Goal: Transaction & Acquisition: Book appointment/travel/reservation

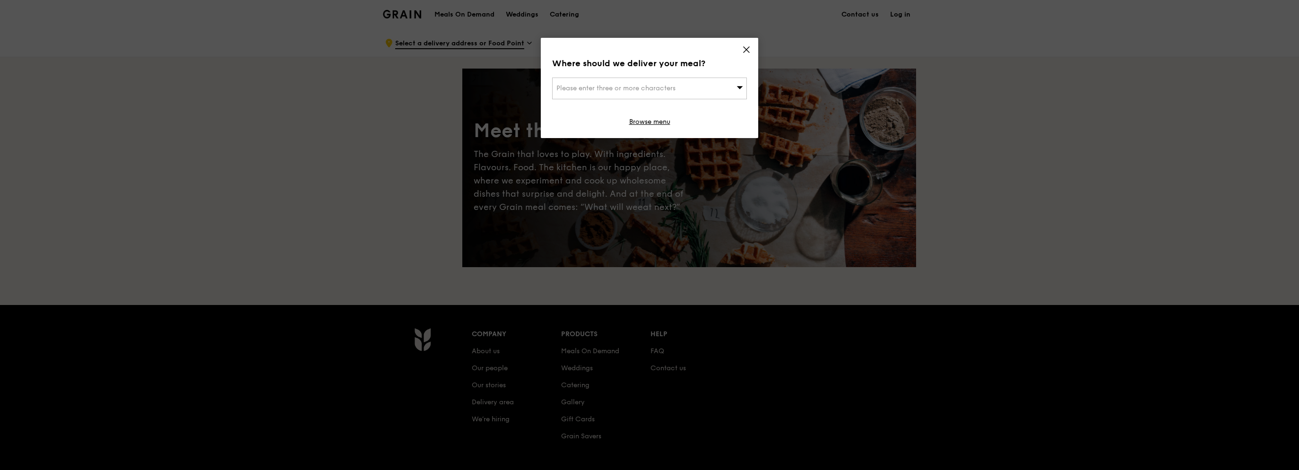
click at [749, 48] on icon at bounding box center [746, 49] width 9 height 9
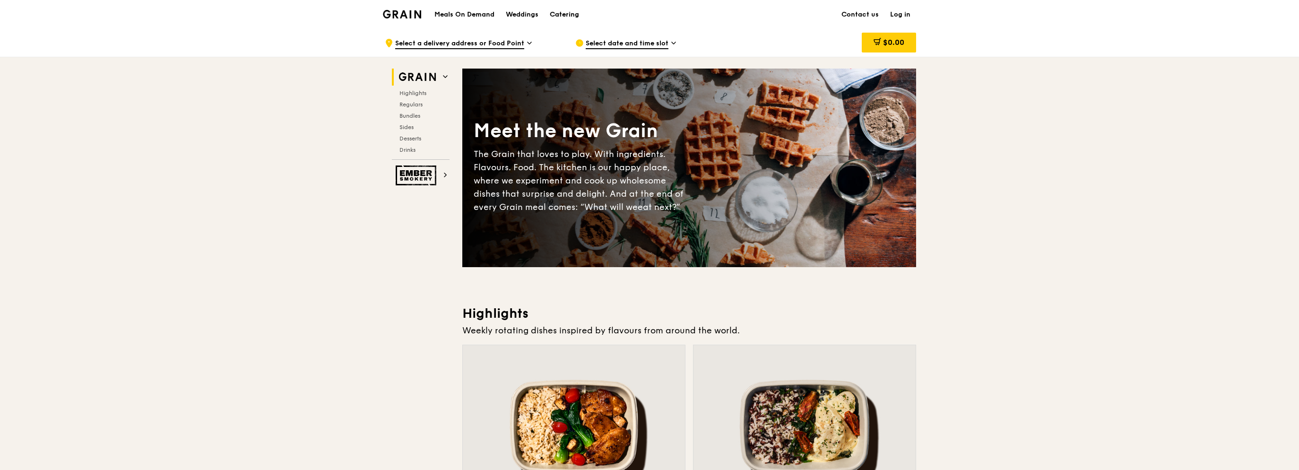
click at [564, 9] on div "Catering" at bounding box center [564, 14] width 29 height 28
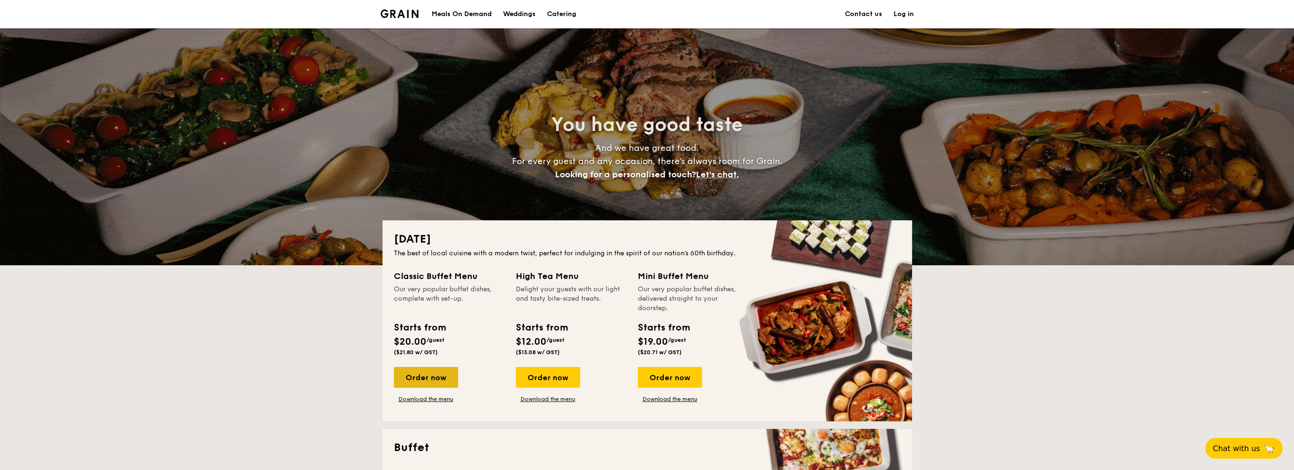
click at [401, 378] on div "Order now" at bounding box center [426, 377] width 64 height 21
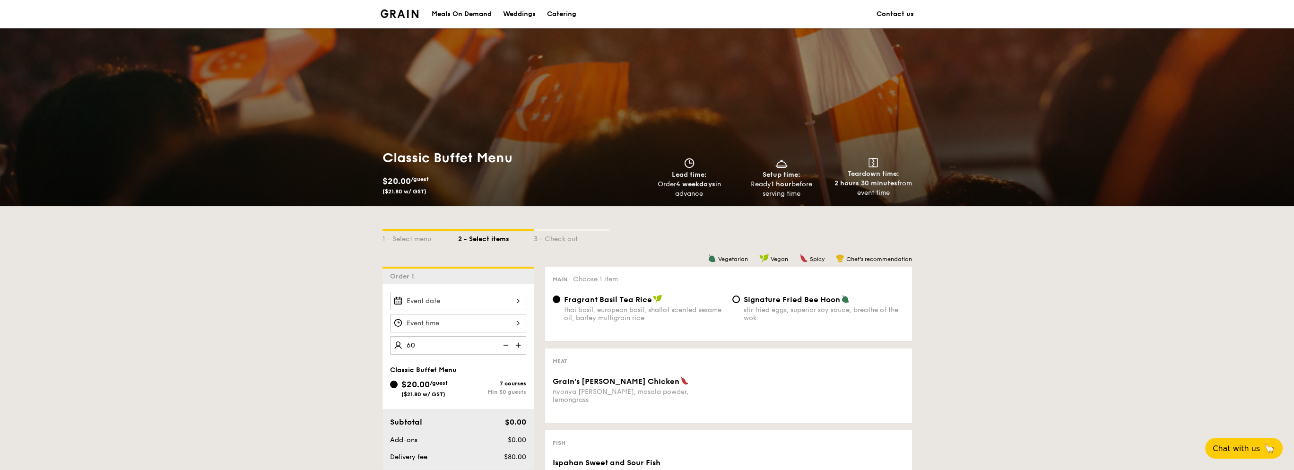
type input "60 guests"
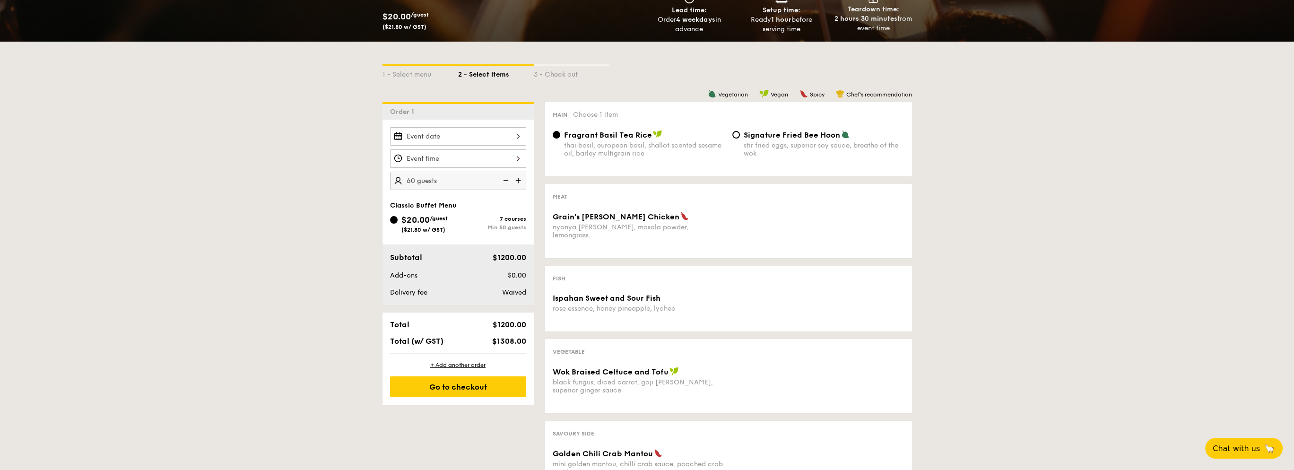
scroll to position [189, 0]
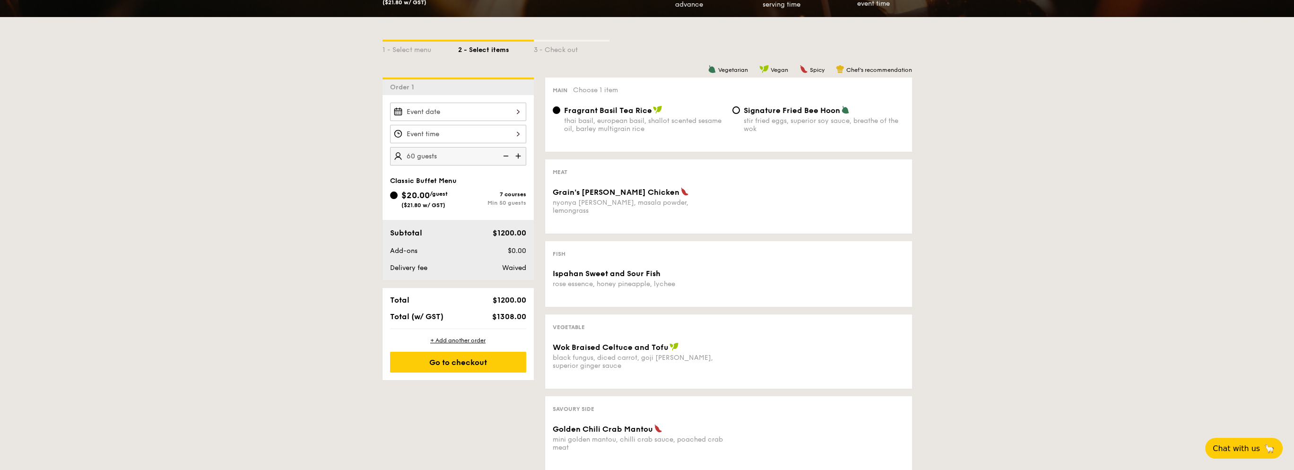
click at [722, 185] on div "Meat Grain's [PERSON_NAME] Chicken nyonya [PERSON_NAME], masala powder, lemongr…" at bounding box center [728, 196] width 367 height 74
click at [607, 199] on div "Grain's [PERSON_NAME] Chicken nyonya [PERSON_NAME], masala powder, lemongrass" at bounding box center [639, 200] width 172 height 27
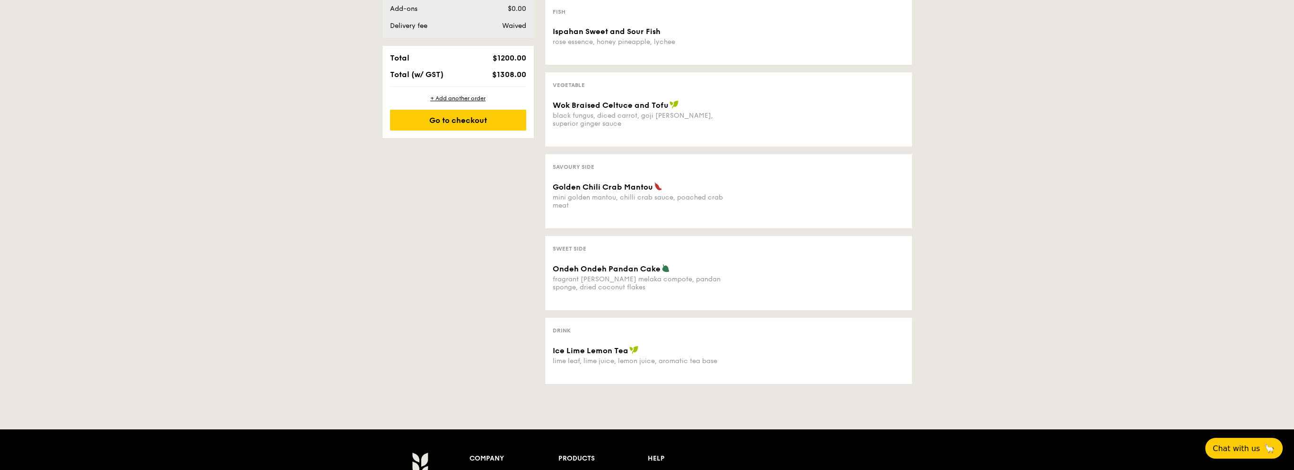
scroll to position [473, 0]
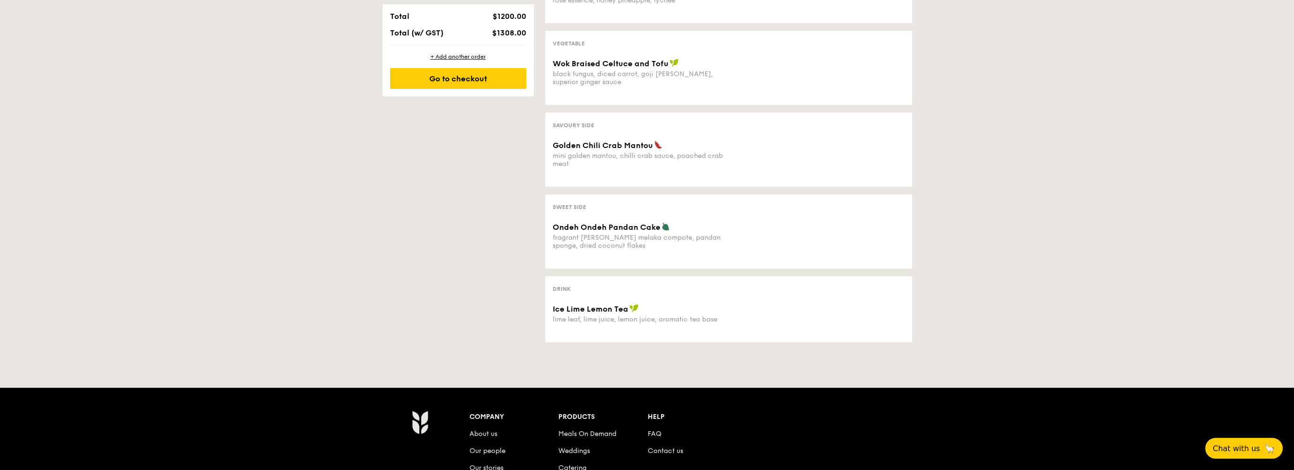
click at [587, 297] on div "Drink Ice Lime Lemon Tea lime leaf, lime juice, lemon juice, aromatic tea base" at bounding box center [728, 309] width 367 height 66
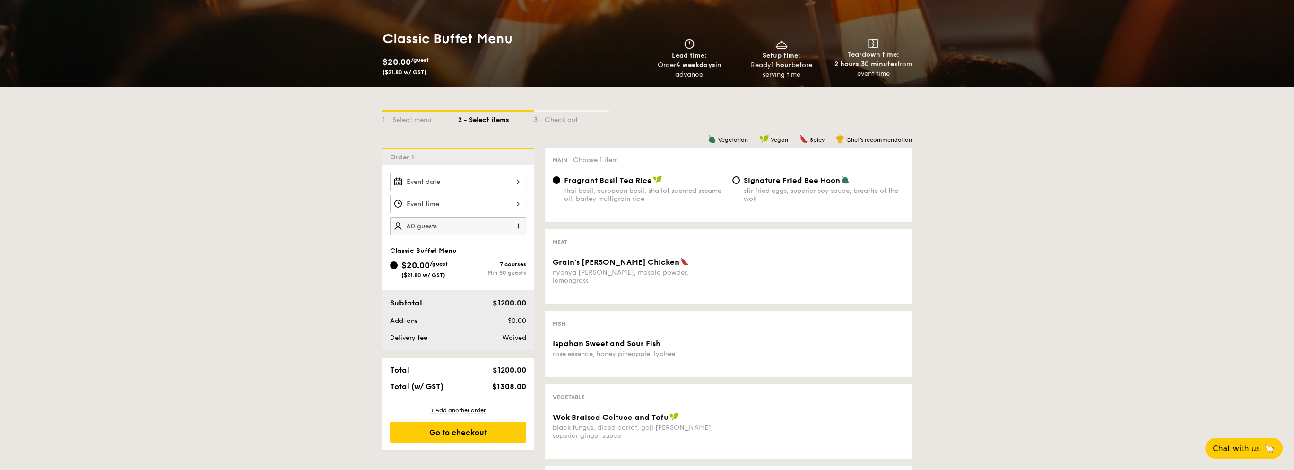
scroll to position [0, 0]
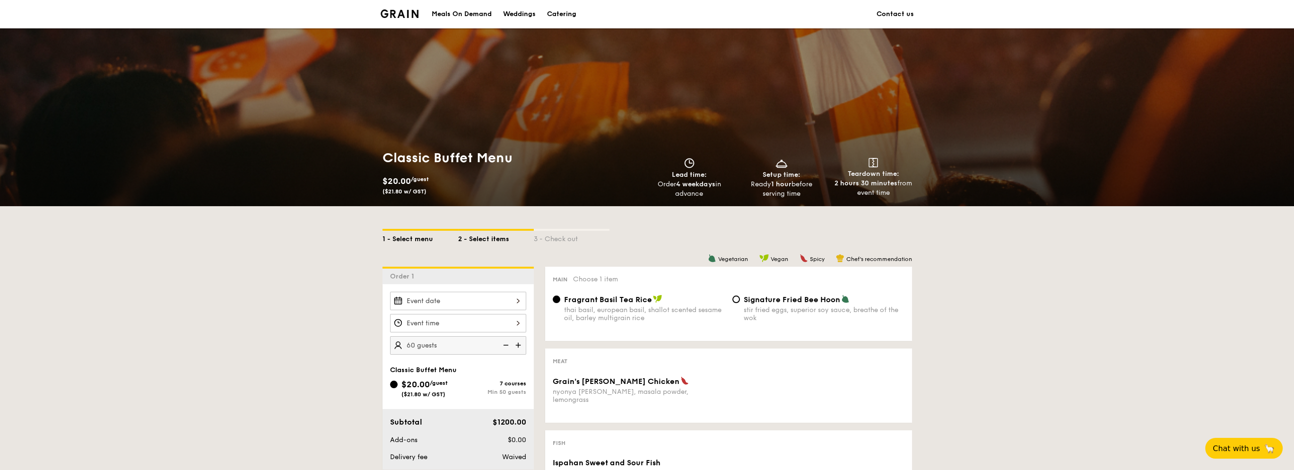
click at [426, 237] on div "1 - Select menu" at bounding box center [420, 237] width 76 height 13
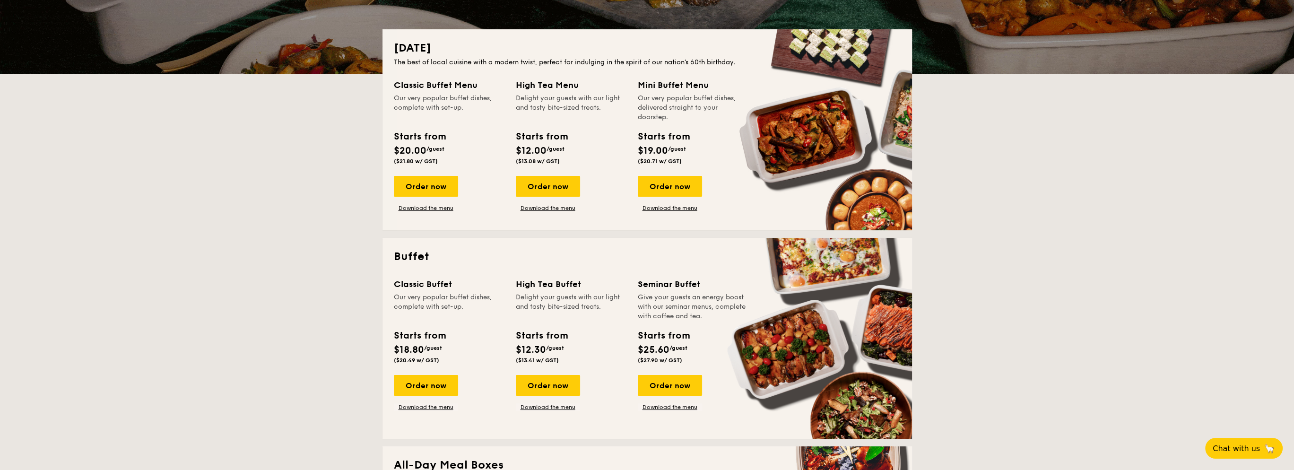
scroll to position [189, 0]
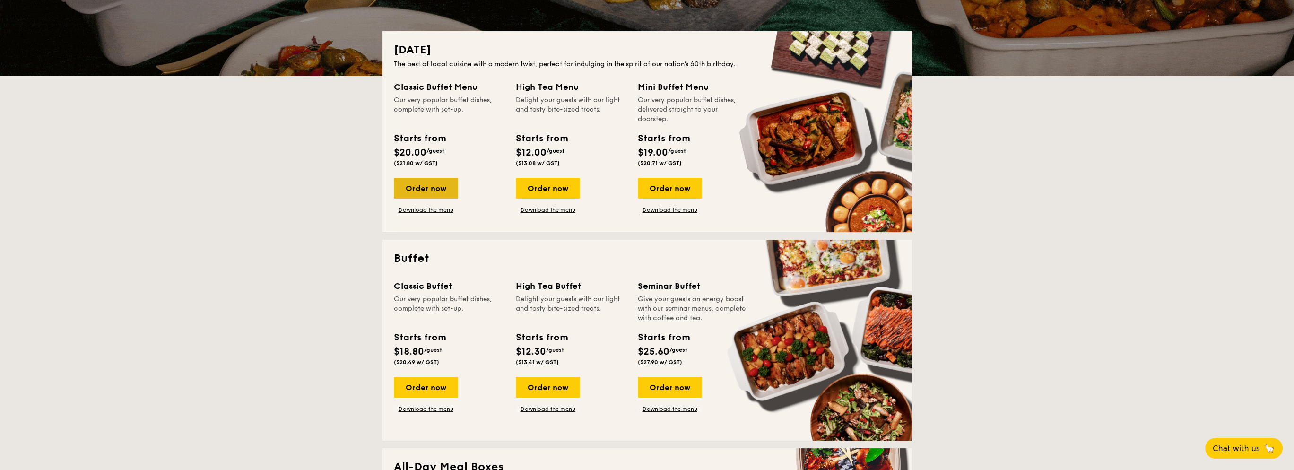
click at [441, 192] on div "Order now" at bounding box center [426, 188] width 64 height 21
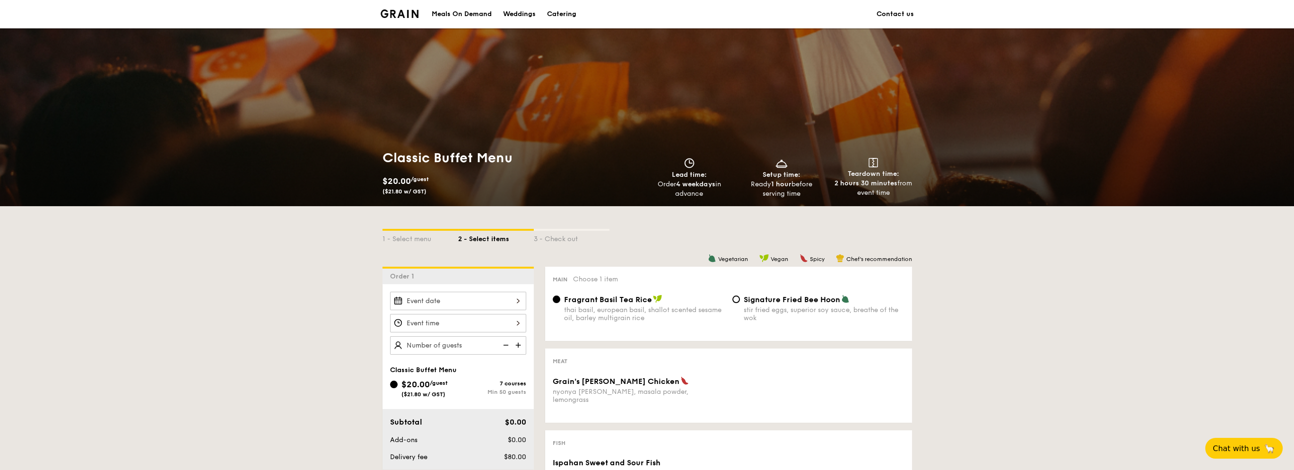
click at [745, 301] on span "Signature Fried Bee Hoon" at bounding box center [792, 299] width 96 height 9
click at [740, 301] on input "Signature Fried Bee Hoon stir fried eggs, superior soy sauce, breathe of the wok" at bounding box center [736, 299] width 8 height 8
radio input "true"
click at [574, 391] on div "nyonya [PERSON_NAME], masala powder, lemongrass" at bounding box center [639, 396] width 172 height 16
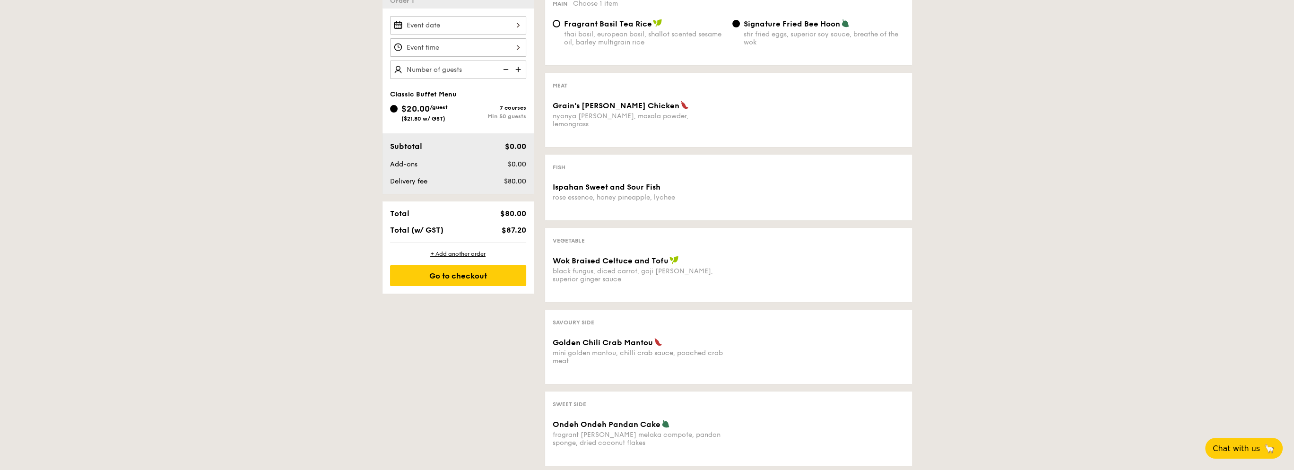
scroll to position [284, 0]
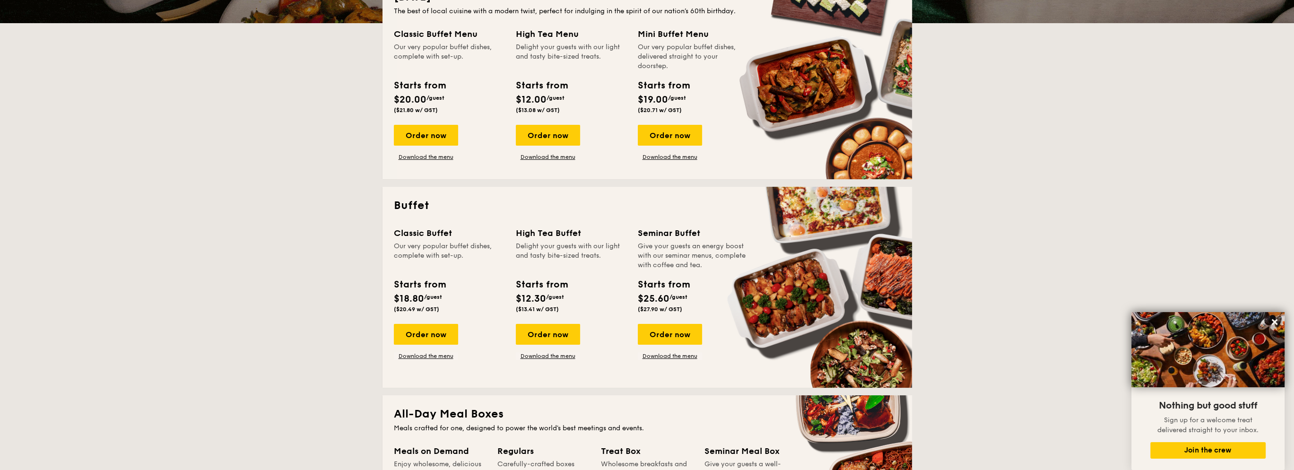
scroll to position [236, 0]
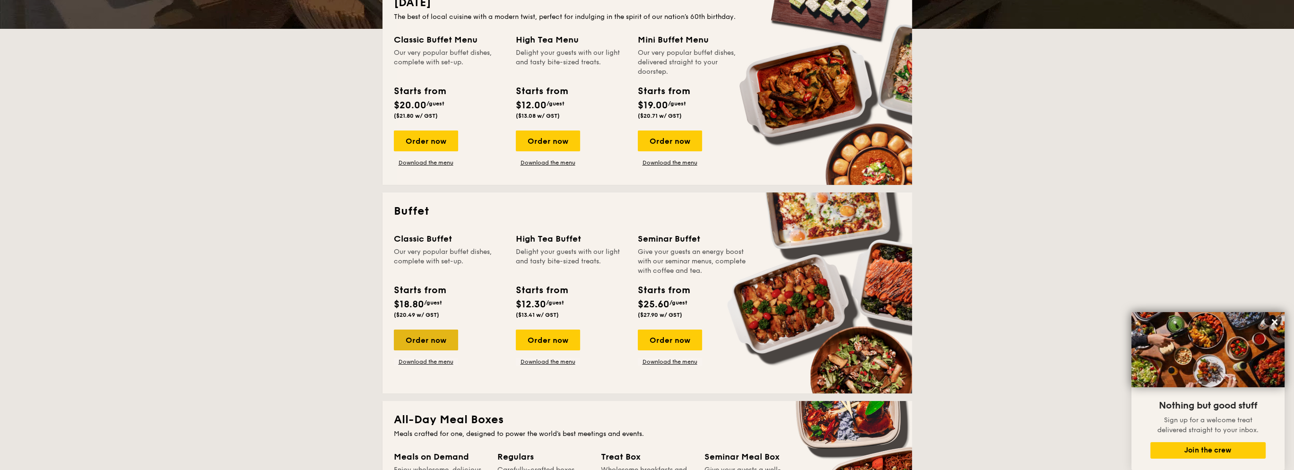
click at [442, 341] on div "Order now" at bounding box center [426, 339] width 64 height 21
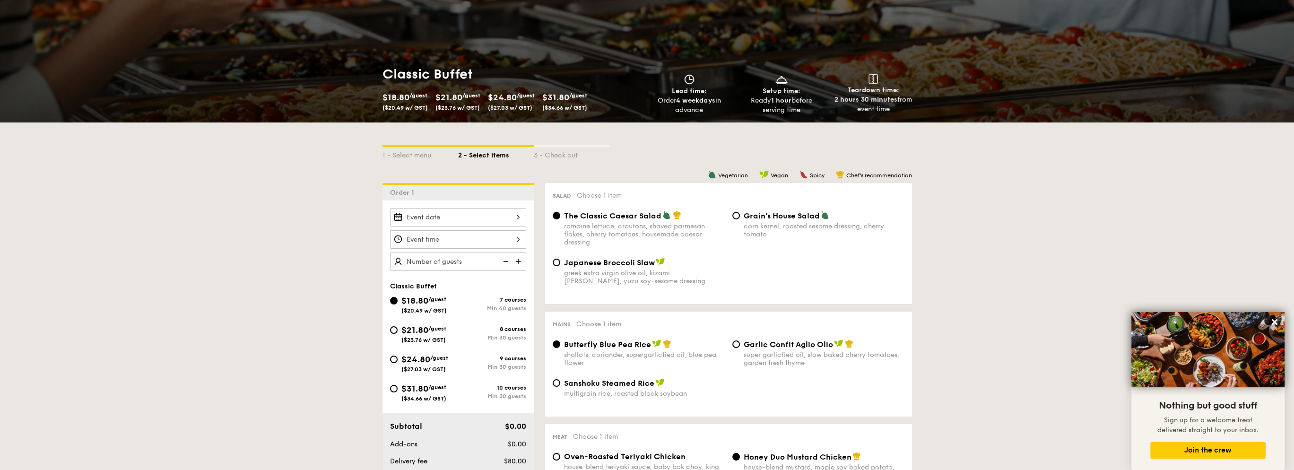
scroll to position [95, 0]
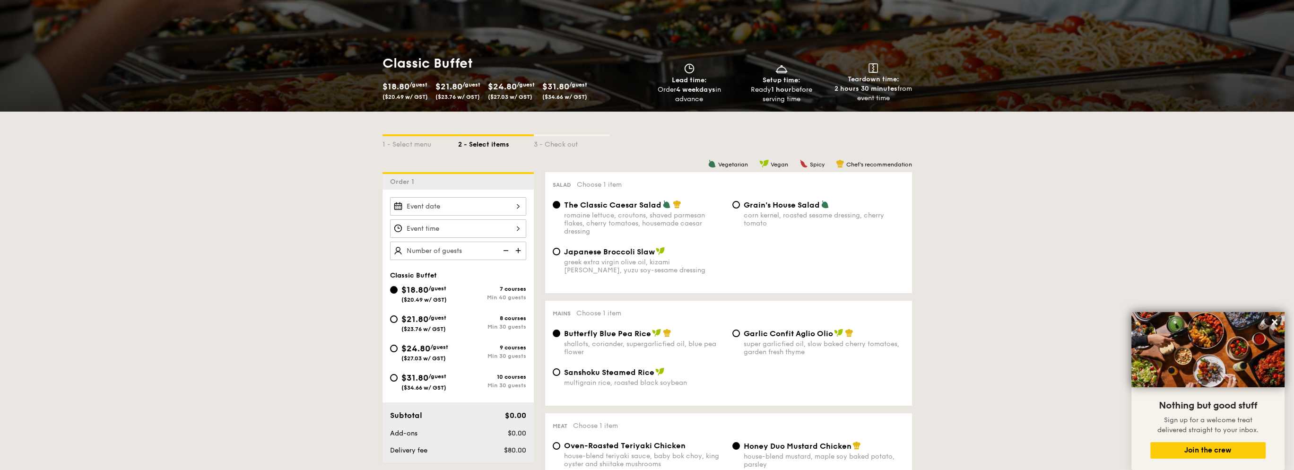
click at [389, 317] on div "$21.80 /guest ($23.76 w/ GST) 8 courses Min 30 guests" at bounding box center [458, 325] width 144 height 26
click at [391, 318] on input "$21.80 /guest ($23.76 w/ GST) 8 courses Min 30 guests" at bounding box center [394, 319] width 8 height 8
radio input "true"
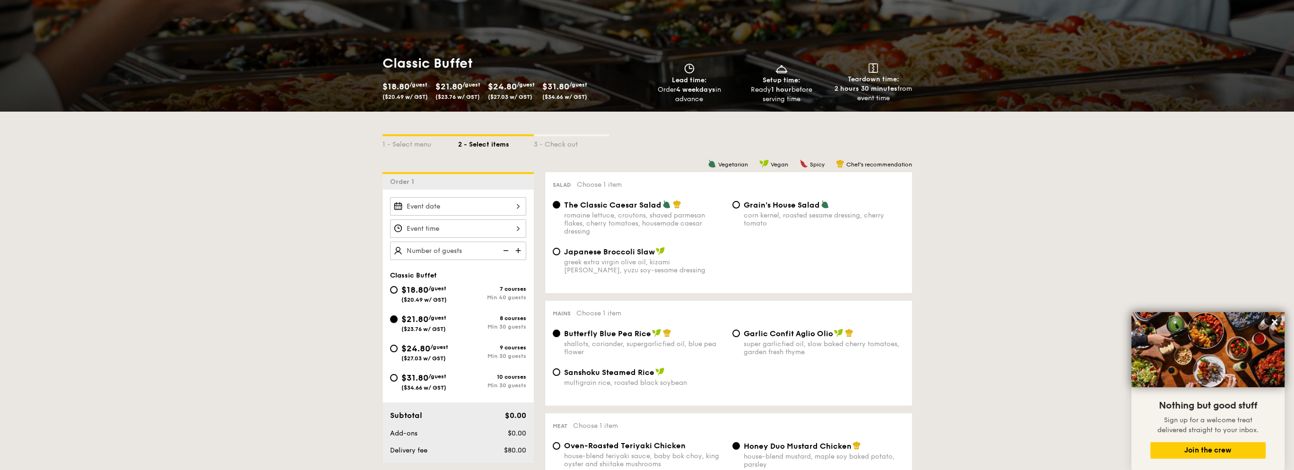
radio input "true"
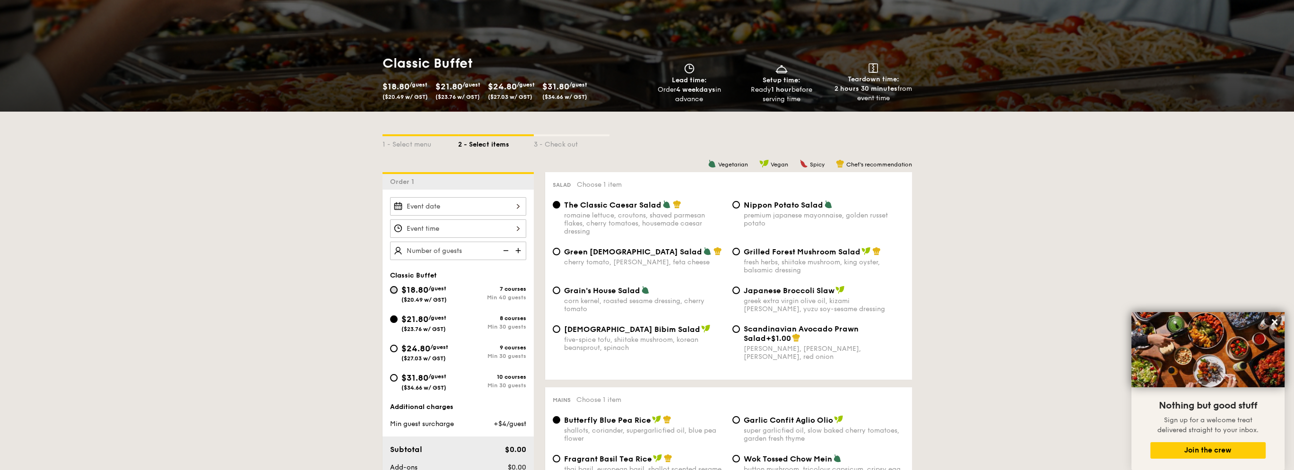
click at [390, 288] on input "$18.80 /guest ($20.49 w/ GST) 7 courses Min 40 guests" at bounding box center [394, 290] width 8 height 8
radio input "true"
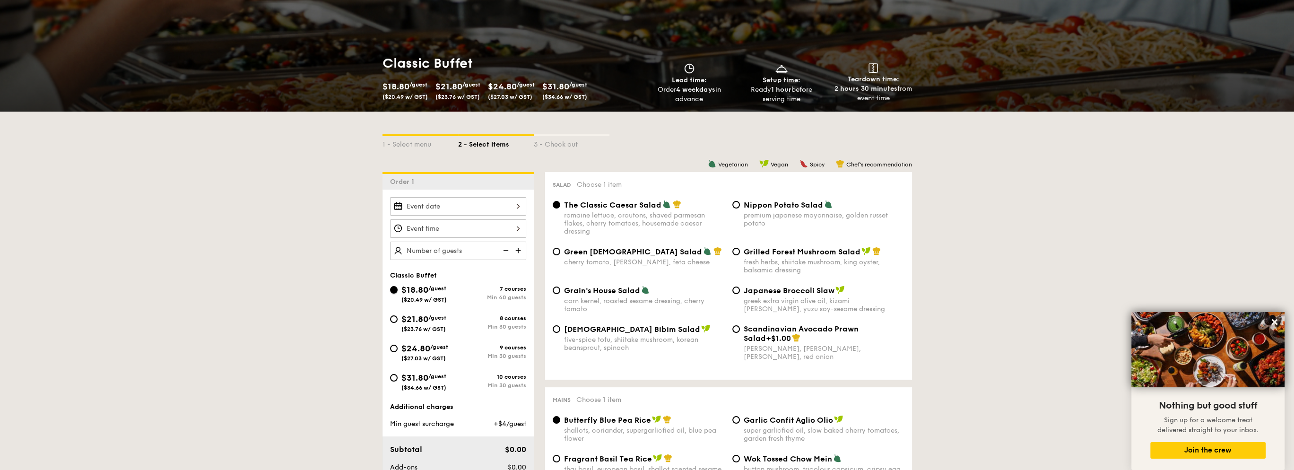
radio input "true"
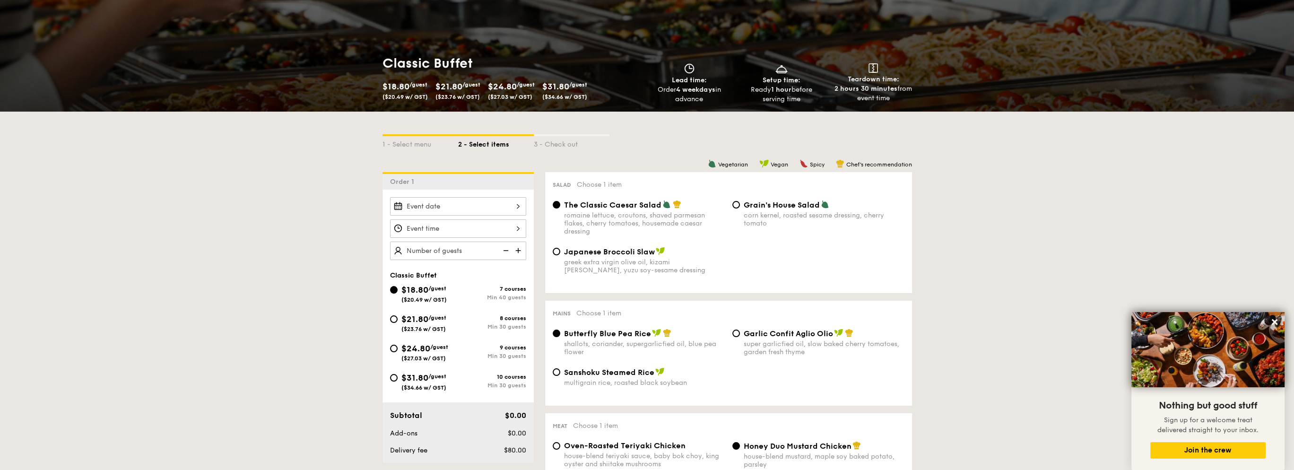
click at [384, 315] on div "Classic Buffet $18.80 /guest ($20.49 w/ GST) 7 courses Min 40 guests $21.80 /gu…" at bounding box center [457, 335] width 151 height 129
click at [393, 313] on div "$21.80 /guest ($23.76 w/ GST)" at bounding box center [424, 322] width 68 height 20
click at [393, 315] on input "$21.80 /guest ($23.76 w/ GST) 8 courses Min 30 guests" at bounding box center [394, 319] width 8 height 8
radio input "true"
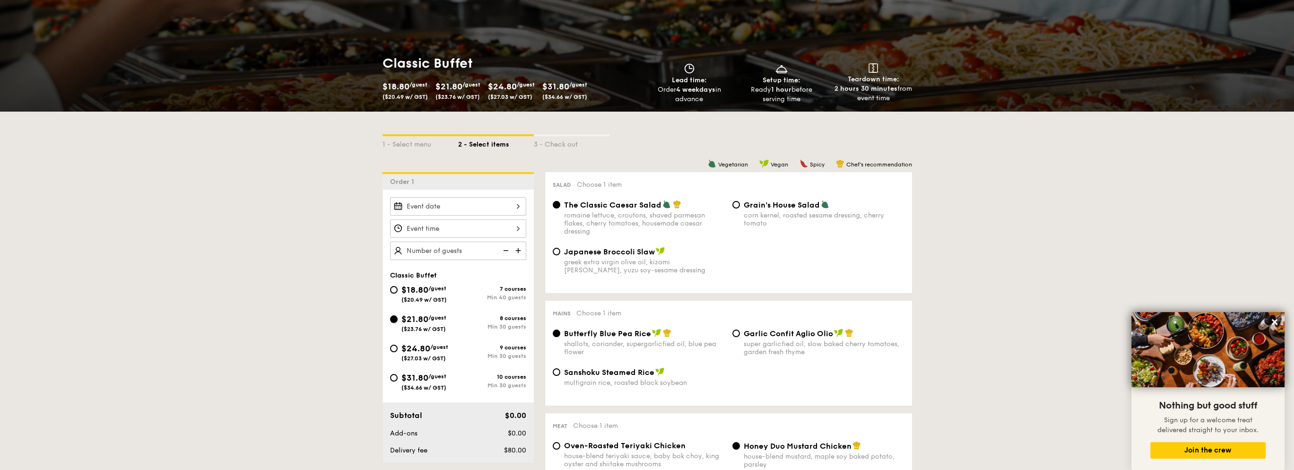
radio input "true"
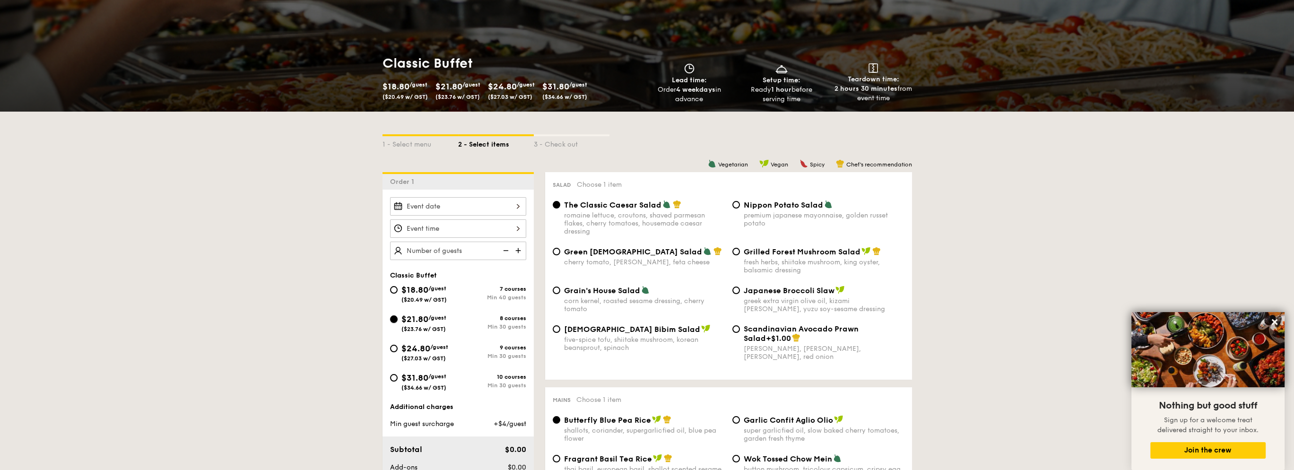
click at [397, 317] on input "$21.80 /guest ($23.76 w/ GST) 8 courses Min 30 guests" at bounding box center [394, 319] width 8 height 8
click at [403, 286] on span "$18.80" at bounding box center [414, 290] width 27 height 10
click at [398, 286] on input "$18.80 /guest ($20.49 w/ GST) 7 courses Min 40 guests" at bounding box center [394, 290] width 8 height 8
radio input "true"
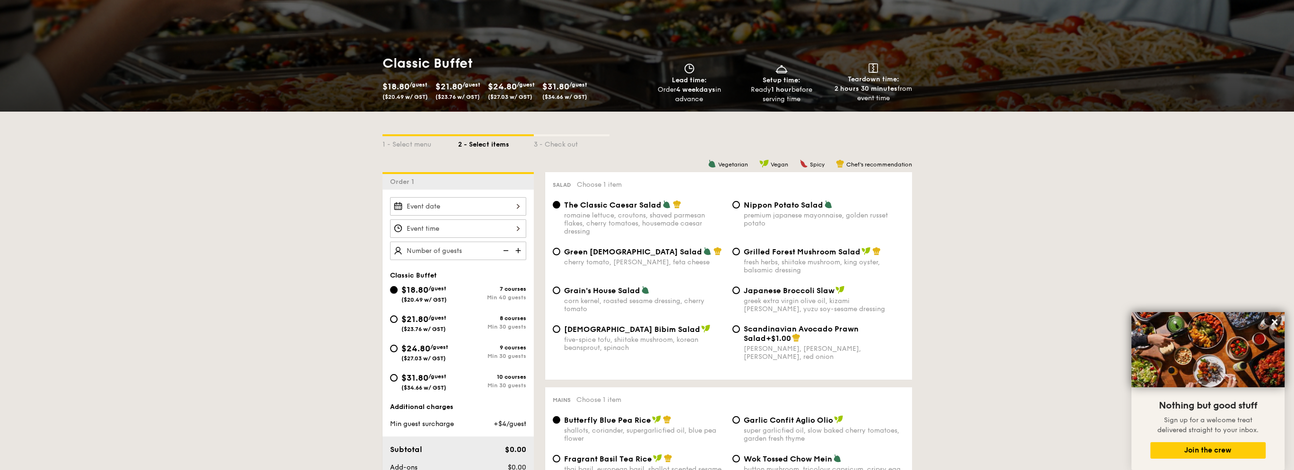
radio input "true"
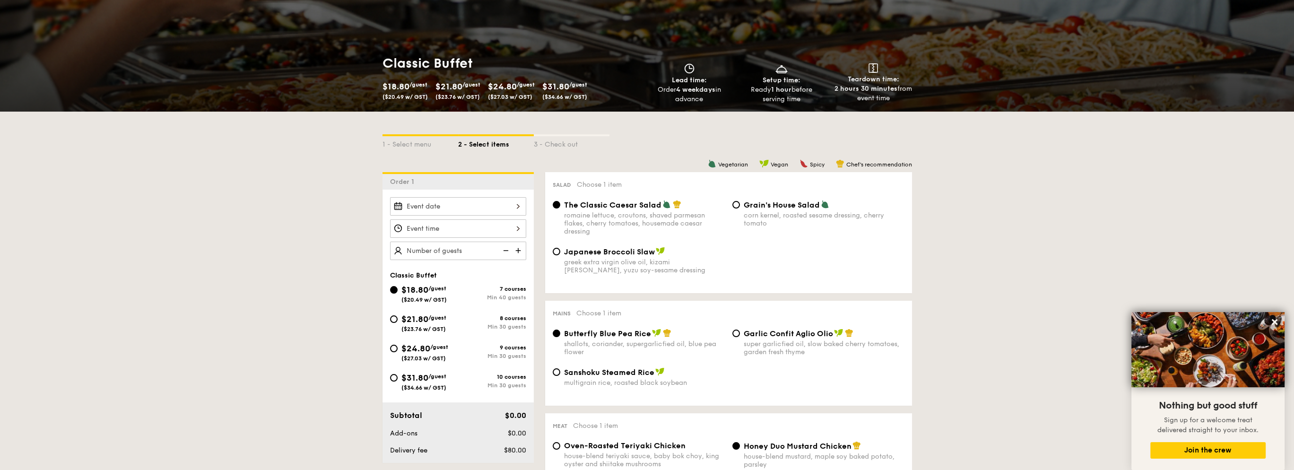
click at [397, 324] on div "$21.80 /guest ($23.76 w/ GST)" at bounding box center [424, 322] width 68 height 20
click at [397, 323] on input "$21.80 /guest ($23.76 w/ GST) 8 courses Min 30 guests" at bounding box center [394, 319] width 8 height 8
radio input "true"
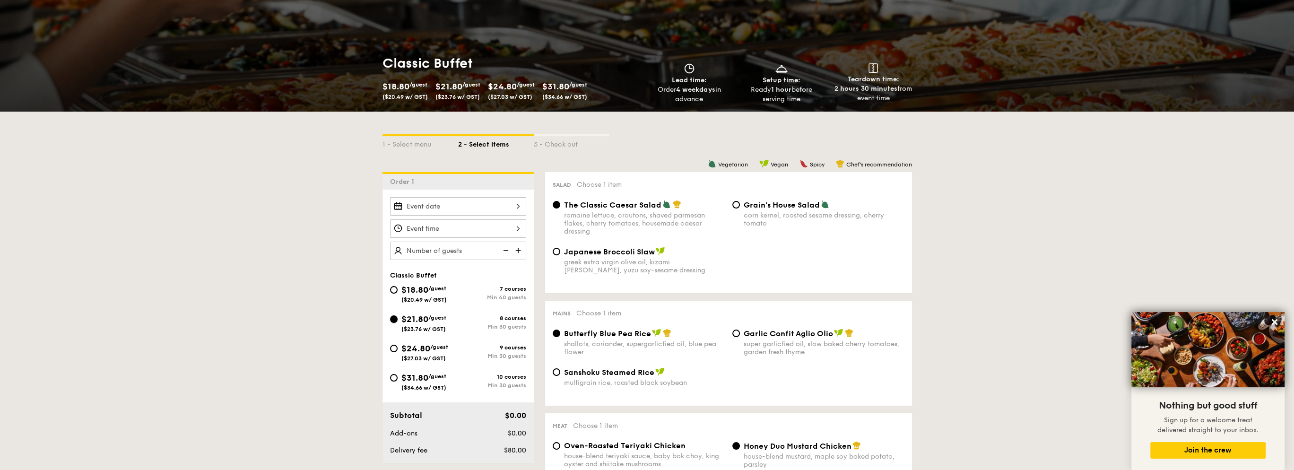
radio input "true"
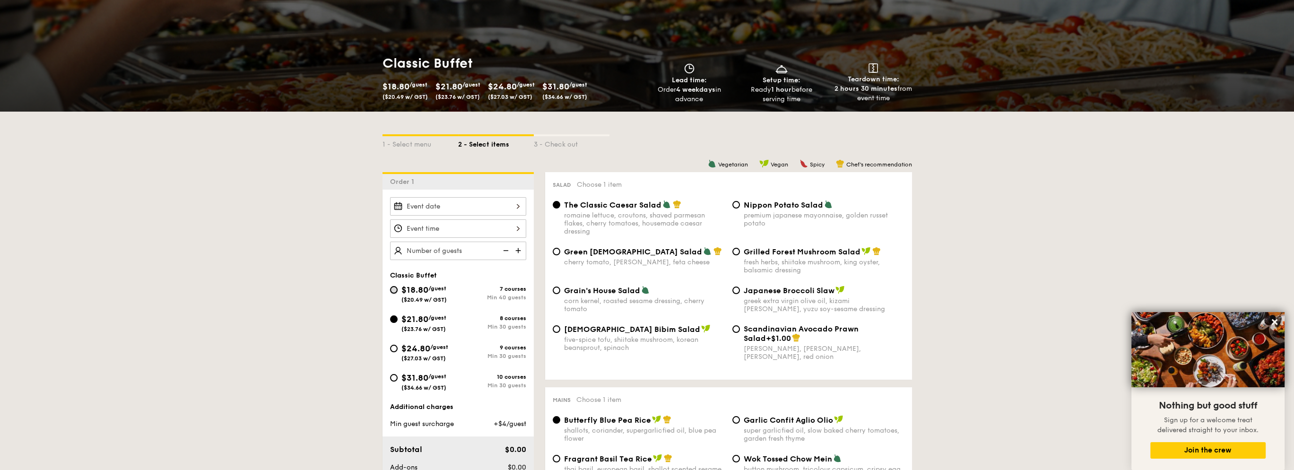
click at [395, 286] on input "$18.80 /guest ($20.49 w/ GST) 7 courses Min 40 guests" at bounding box center [394, 290] width 8 height 8
radio input "true"
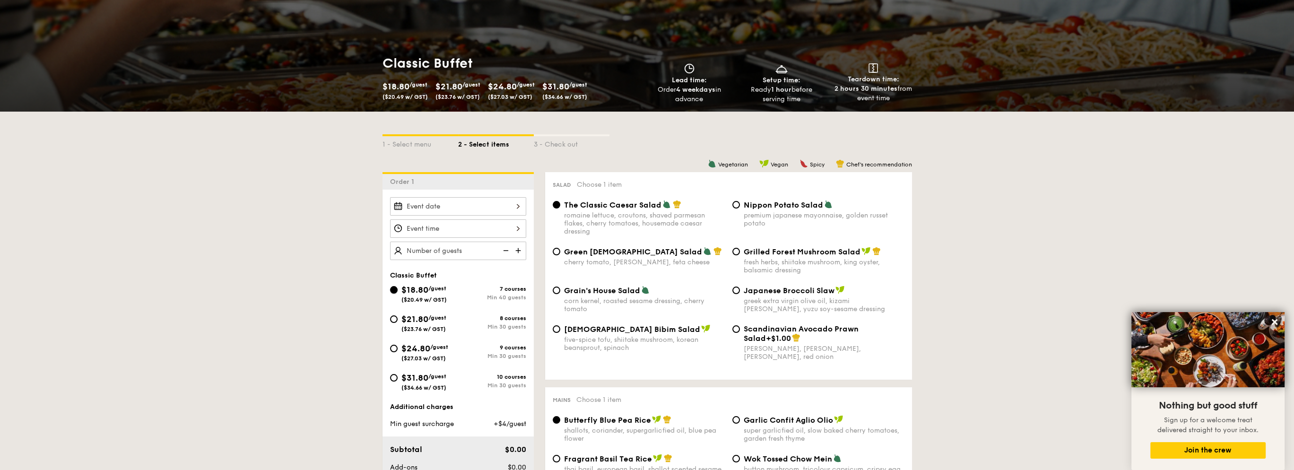
radio input "true"
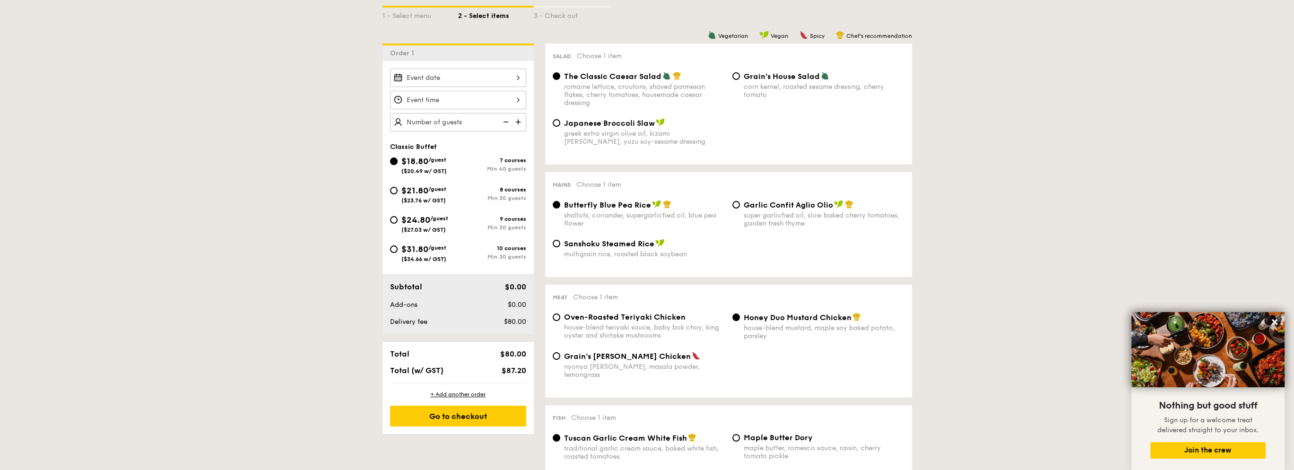
scroll to position [189, 0]
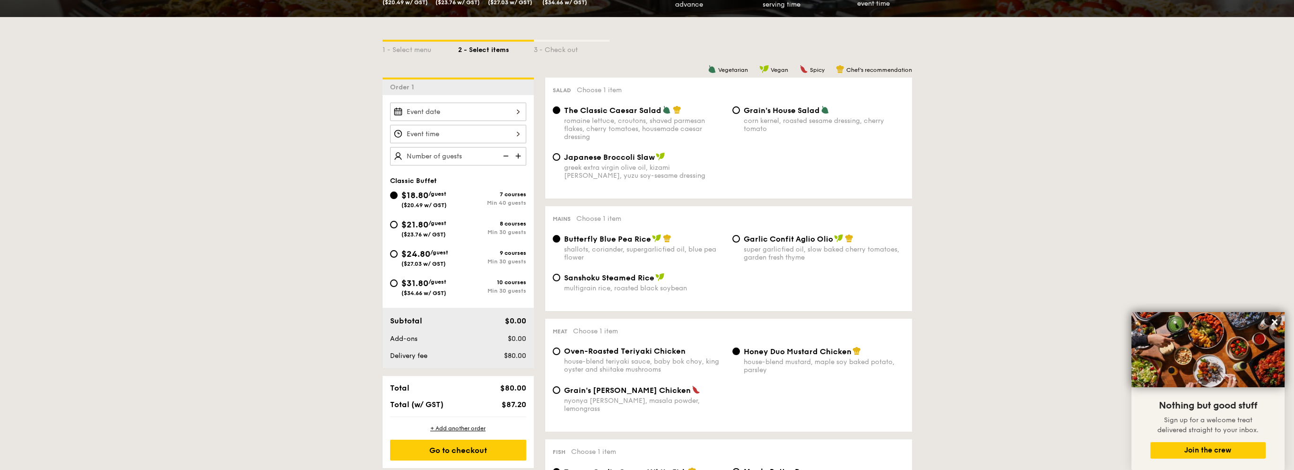
click at [388, 223] on div "$21.80 /guest ($23.76 w/ GST) 8 courses Min 30 guests" at bounding box center [458, 231] width 144 height 26
click at [390, 223] on input "$21.80 /guest ($23.76 w/ GST) 8 courses Min 30 guests" at bounding box center [394, 225] width 8 height 8
radio input "true"
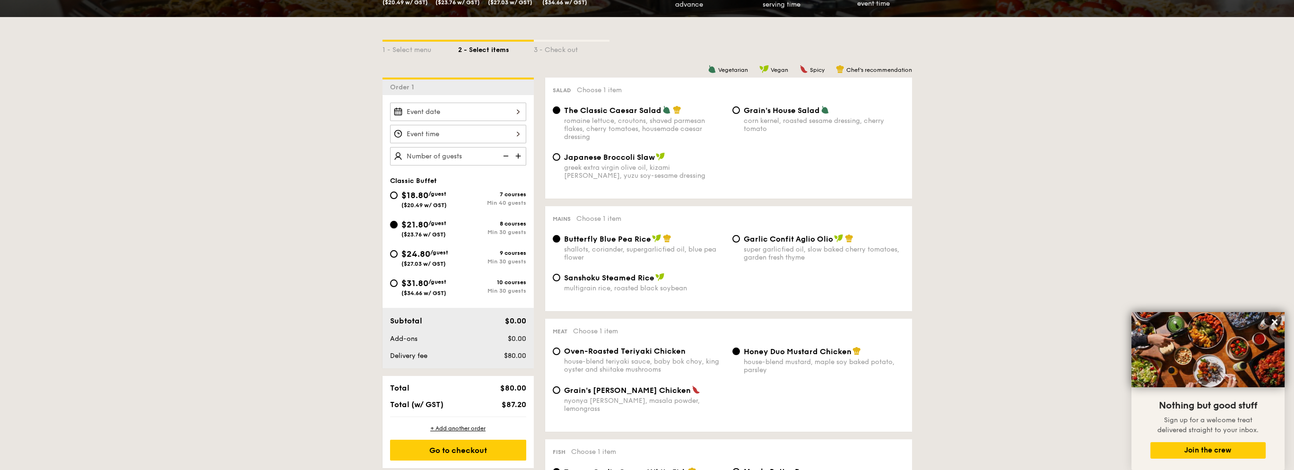
radio input "true"
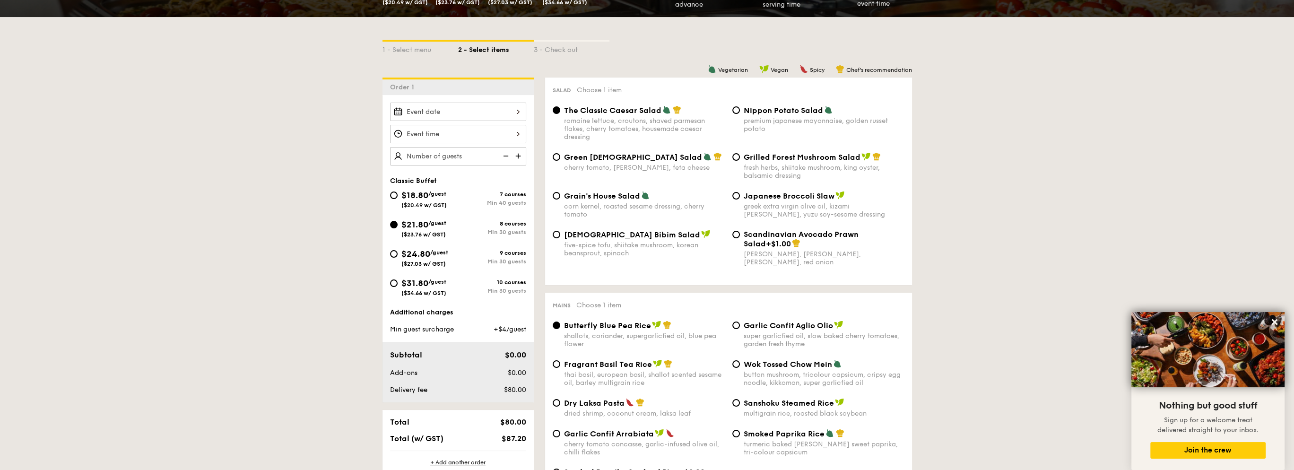
click at [398, 190] on div "$18.80 /guest ($20.49 w/ GST)" at bounding box center [424, 199] width 68 height 20
click at [398, 191] on input "$18.80 /guest ($20.49 w/ GST) 7 courses Min 40 guests" at bounding box center [394, 195] width 8 height 8
radio input "true"
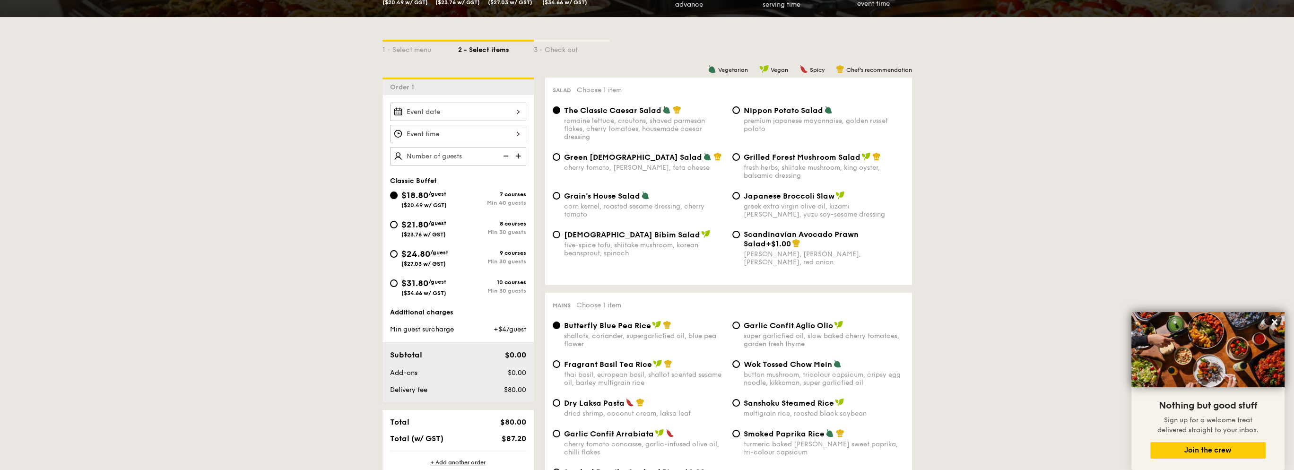
radio input "true"
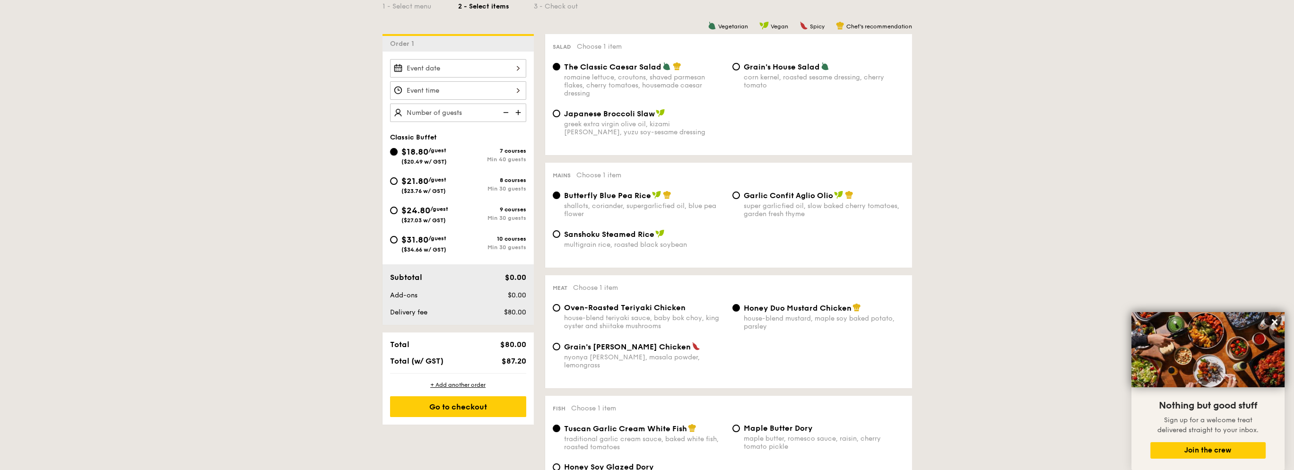
scroll to position [236, 0]
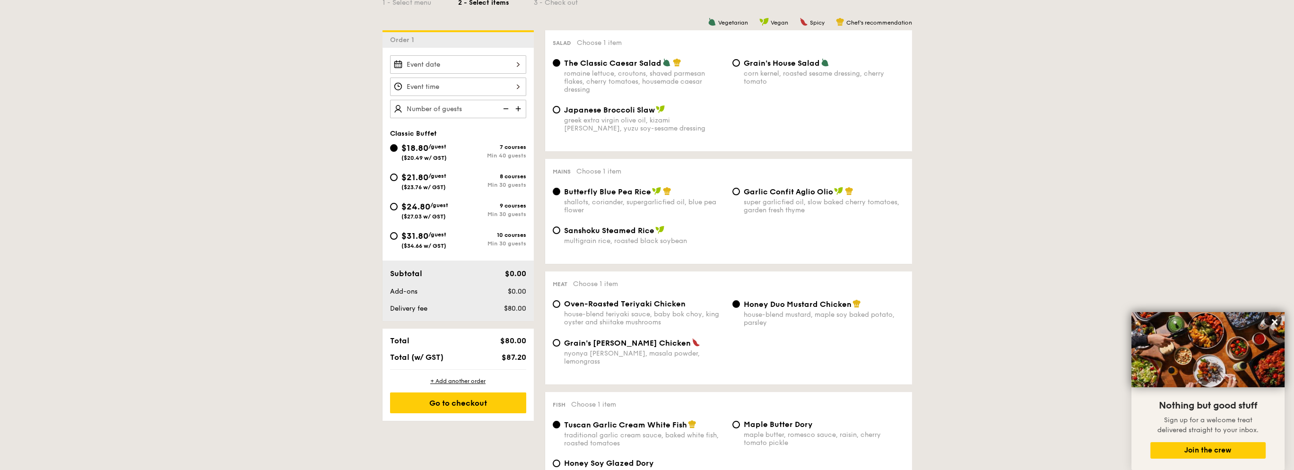
click at [397, 173] on div "$21.80 /guest ($23.76 w/ GST)" at bounding box center [424, 181] width 68 height 20
click at [397, 173] on input "$21.80 /guest ($23.76 w/ GST) 8 courses Min 30 guests" at bounding box center [394, 177] width 8 height 8
radio input "true"
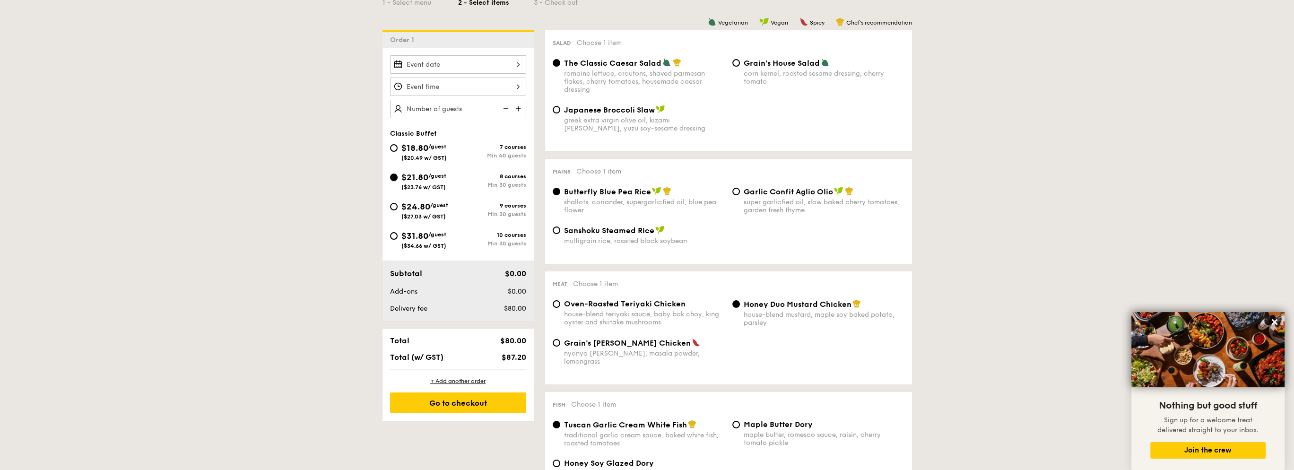
radio input "true"
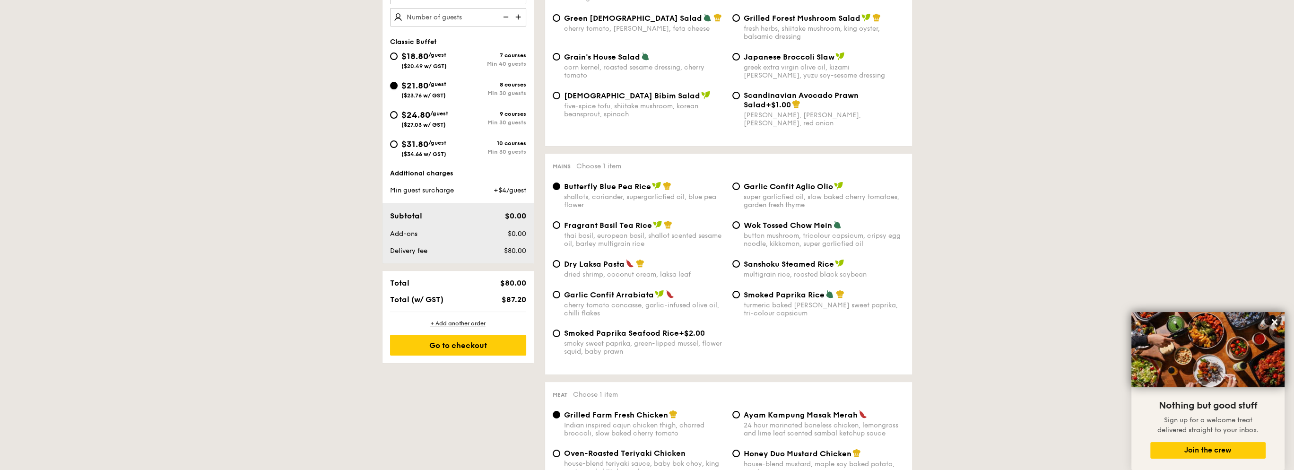
scroll to position [331, 0]
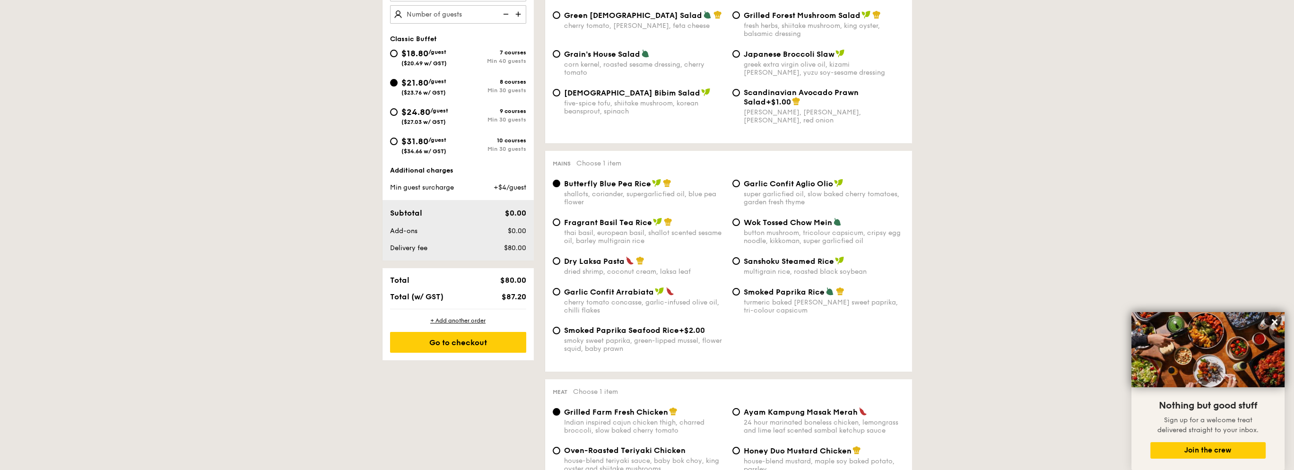
click at [557, 260] on div "Dry Laksa Pasta dried shrimp, coconut cream, laksa leaf" at bounding box center [639, 265] width 180 height 19
click at [555, 269] on div "Dry Laksa Pasta dried shrimp, coconut cream, laksa leaf" at bounding box center [639, 265] width 180 height 19
click at [556, 265] on input "Dry Laksa Pasta dried shrimp, coconut cream, laksa leaf" at bounding box center [557, 261] width 8 height 8
radio input "true"
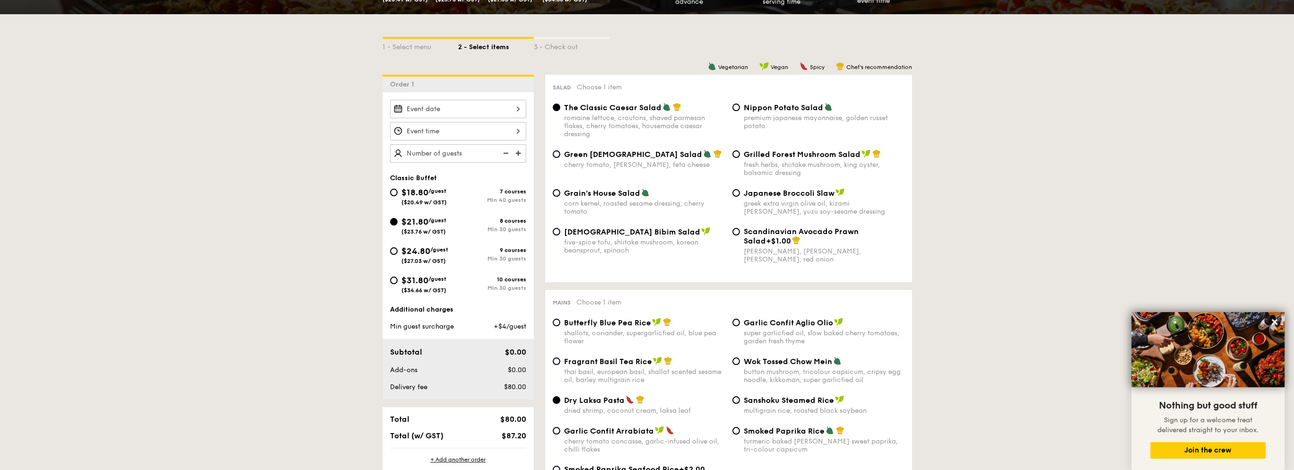
scroll to position [189, 0]
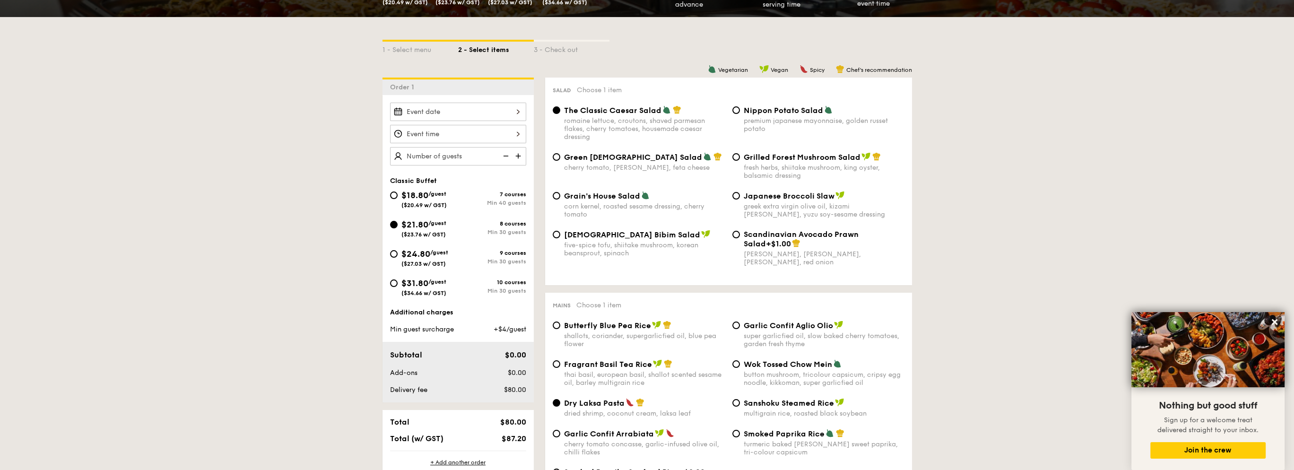
click at [727, 158] on div "Green Goddess Salad cherry tomato, [PERSON_NAME], feta cheese" at bounding box center [639, 161] width 180 height 19
click at [734, 156] on input "Grilled Forest Mushroom Salad fresh herbs, shiitake mushroom, king oyster, bals…" at bounding box center [736, 157] width 8 height 8
radio input "true"
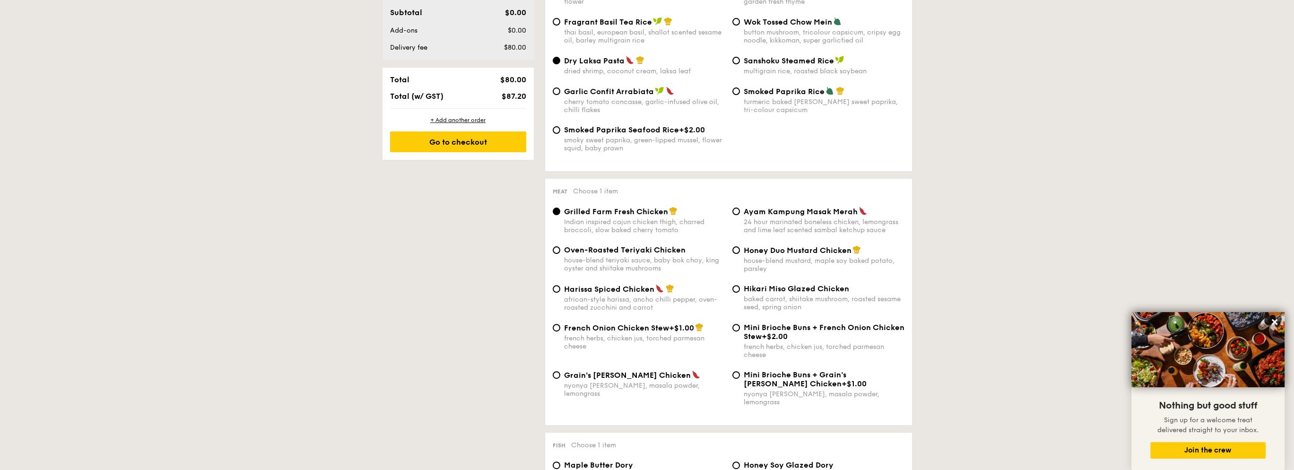
scroll to position [567, 0]
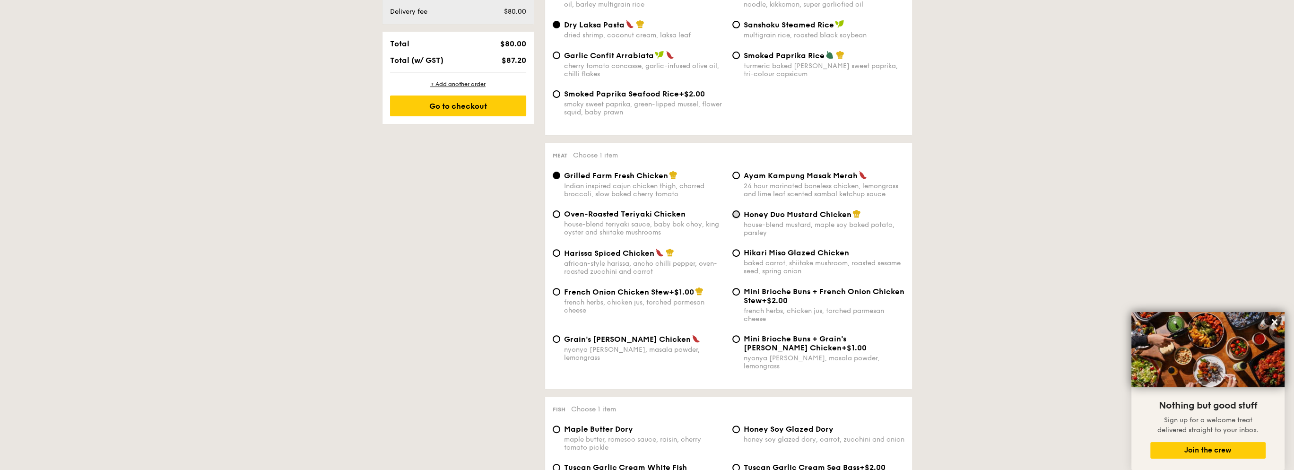
click at [737, 218] on input "Honey Duo Mustard Chicken house-blend mustard, maple soy baked potato, parsley" at bounding box center [736, 214] width 8 height 8
radio input "true"
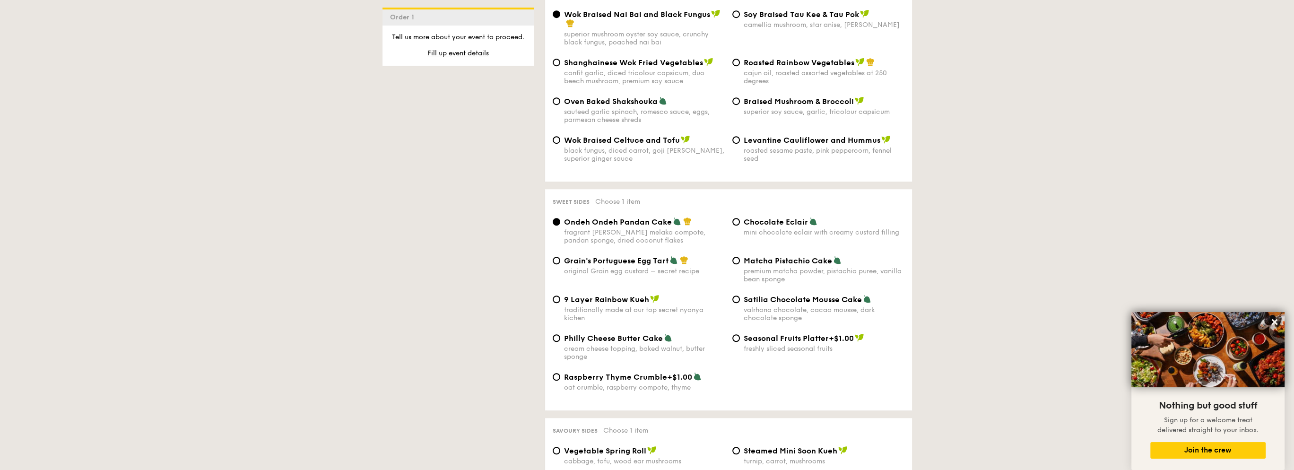
scroll to position [1276, 0]
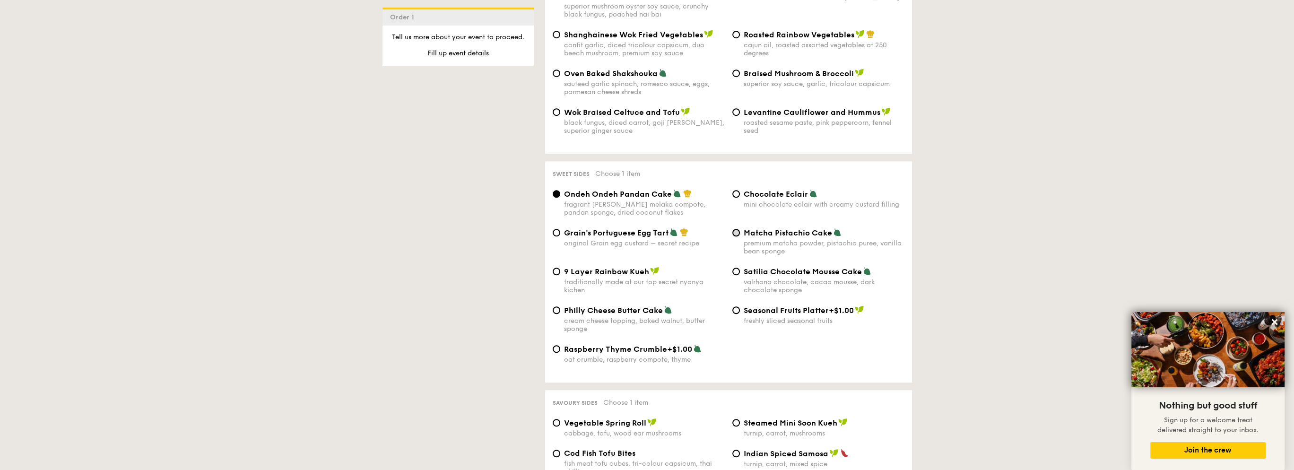
click at [734, 232] on input "Matcha Pistachio Cake premium matcha powder, pistachio puree, vanilla bean spon…" at bounding box center [736, 233] width 8 height 8
radio input "true"
click at [553, 226] on div "Ondeh Ondeh Pandan Cake fragrant [PERSON_NAME] melaka compote, pandan sponge, d…" at bounding box center [729, 282] width 352 height 186
click at [562, 232] on div "Grain's Portuguese Egg Tart original Grain egg custard – secret recipe" at bounding box center [639, 237] width 180 height 19
click at [544, 232] on div "Vegetarian Vegan Spicy Chef's recommendation Salad Choose 1 item The Classic Ca…" at bounding box center [723, 21] width 378 height 2062
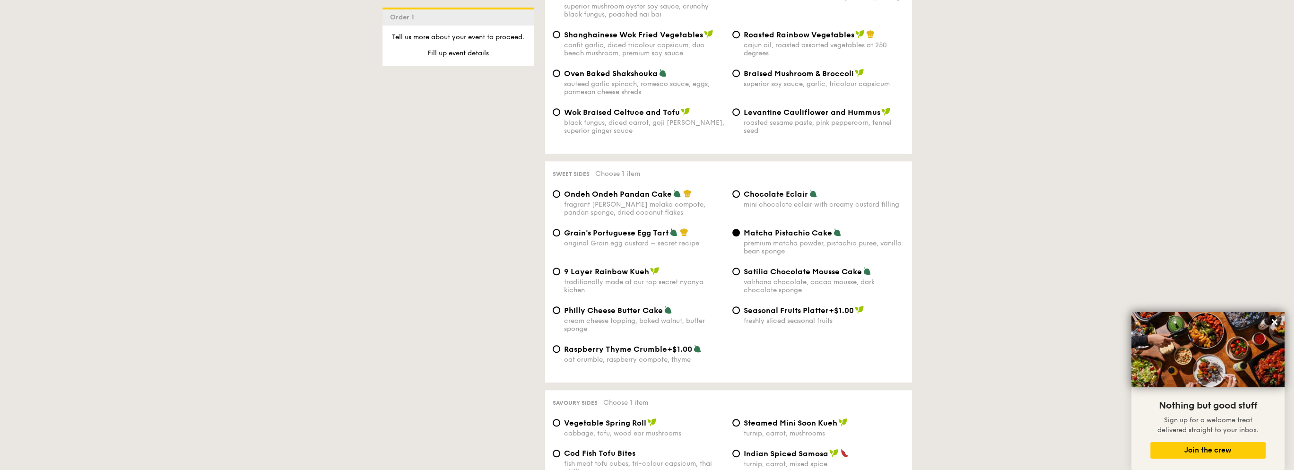
click at [552, 228] on div "Grain's Portuguese Egg Tart original Grain egg custard – secret recipe" at bounding box center [639, 237] width 180 height 19
click at [556, 230] on input "Grain's Portuguese Egg Tart original Grain egg custard – secret recipe" at bounding box center [557, 233] width 8 height 8
radio input "true"
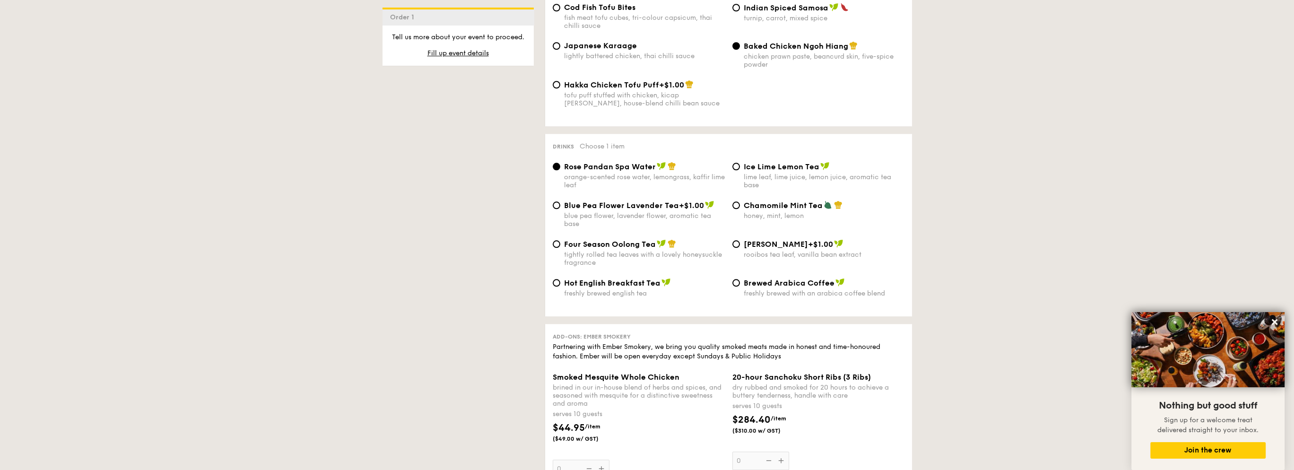
scroll to position [1749, 0]
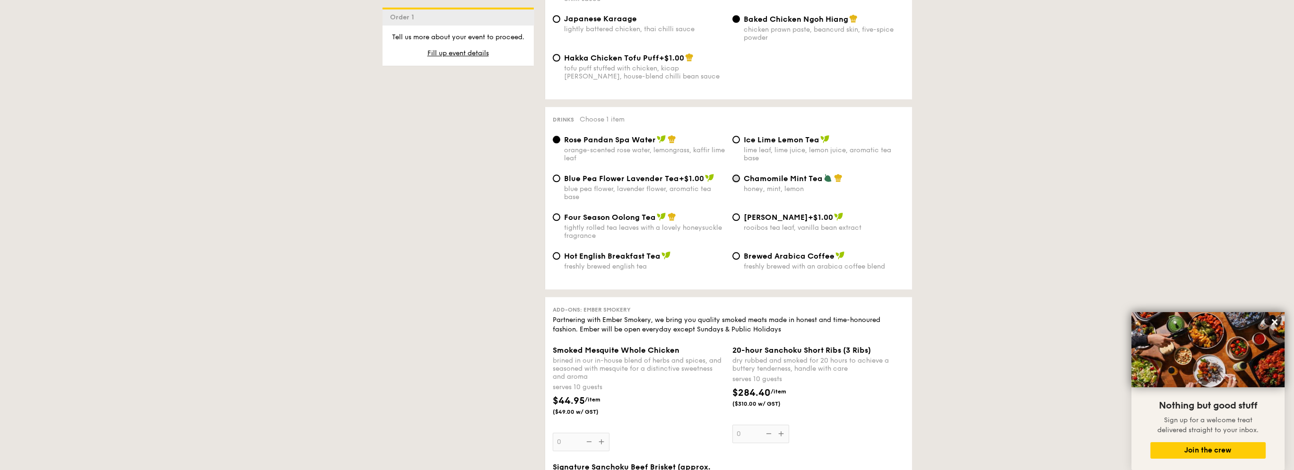
click at [734, 181] on input "Chamomile Mint Tea honey, mint, lemon" at bounding box center [736, 178] width 8 height 8
radio input "true"
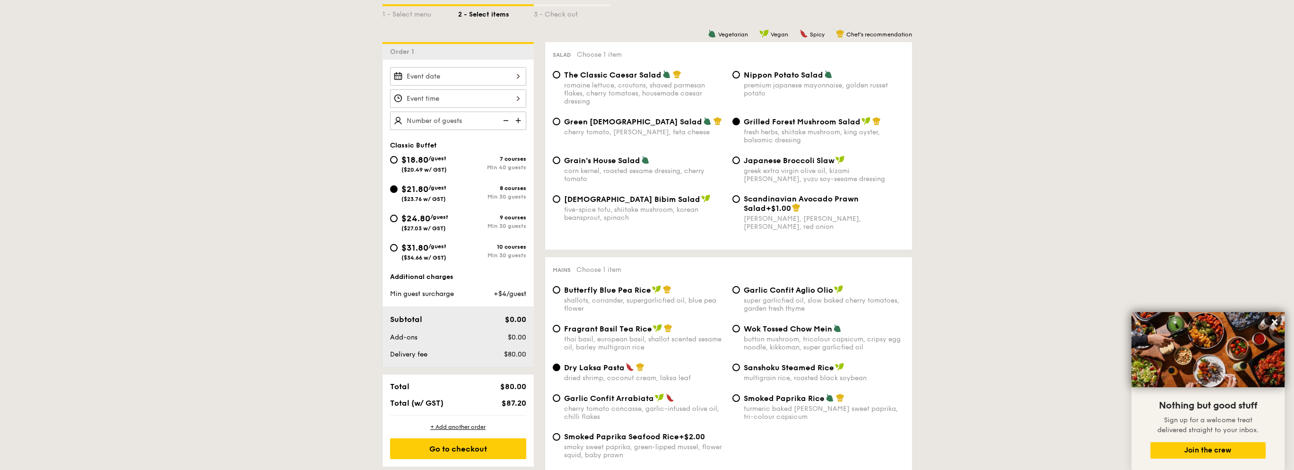
scroll to position [273, 0]
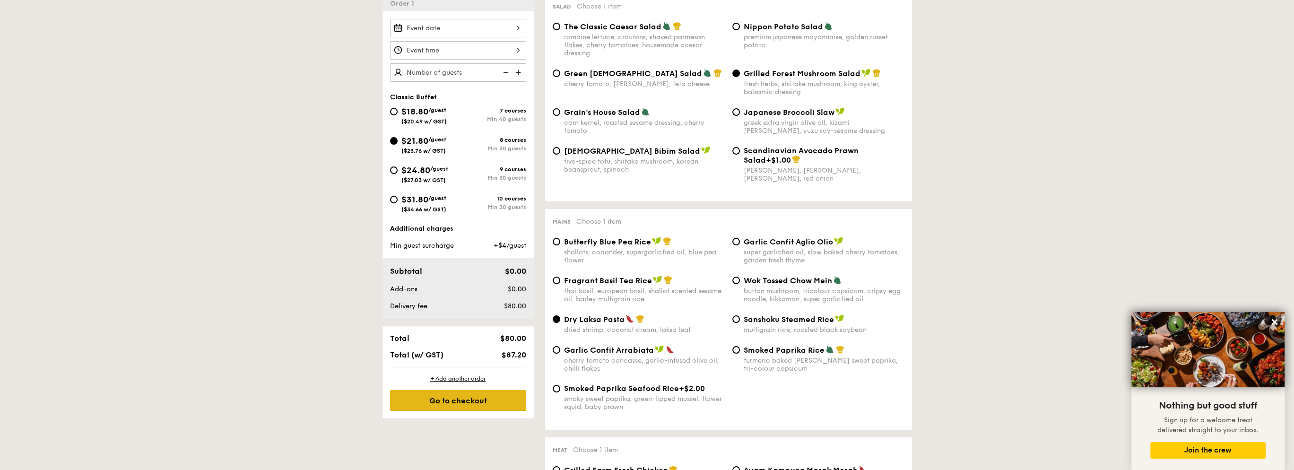
click at [477, 404] on div "Go to checkout" at bounding box center [458, 400] width 136 height 21
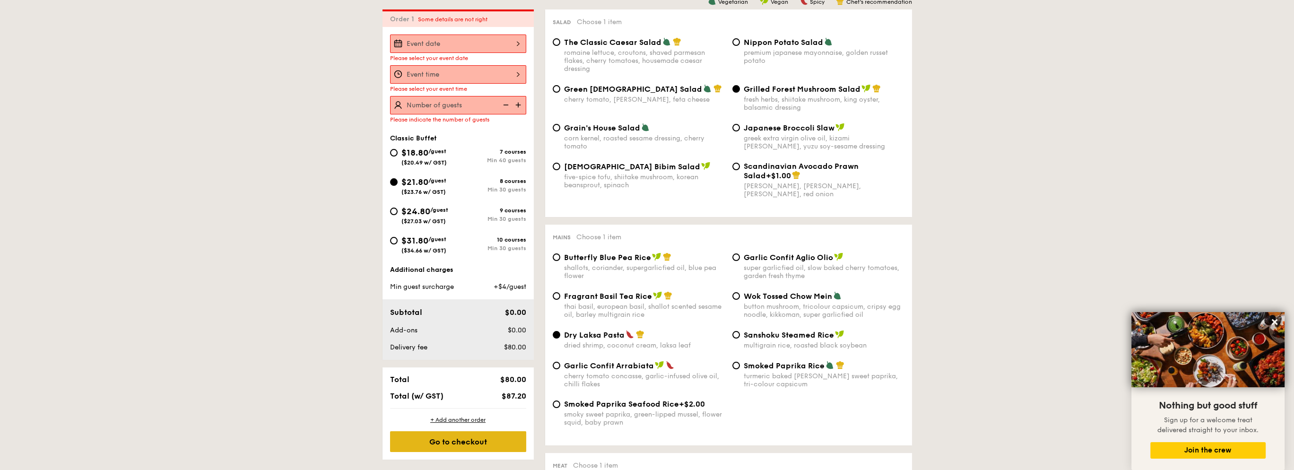
scroll to position [252, 0]
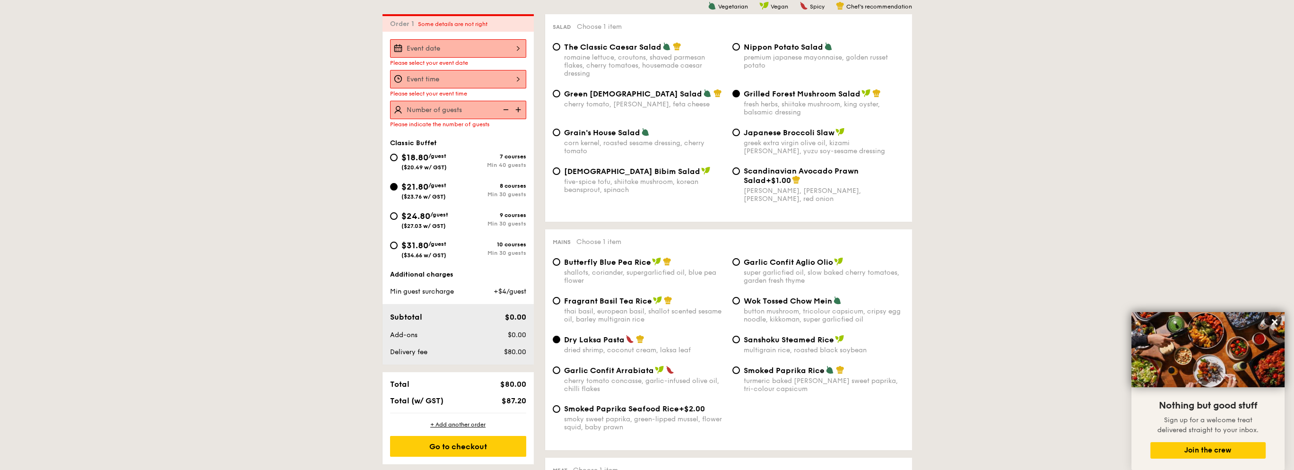
click at [468, 41] on div at bounding box center [458, 48] width 136 height 18
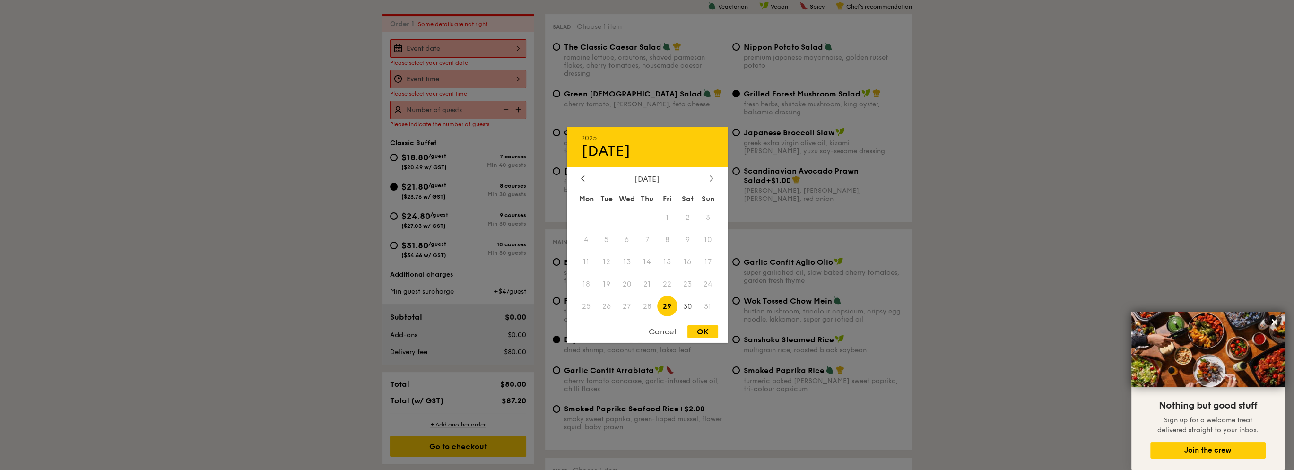
click at [713, 181] on div at bounding box center [711, 178] width 9 height 9
click at [687, 237] on span "13" at bounding box center [687, 240] width 20 height 20
click at [463, 68] on div at bounding box center [647, 235] width 1294 height 470
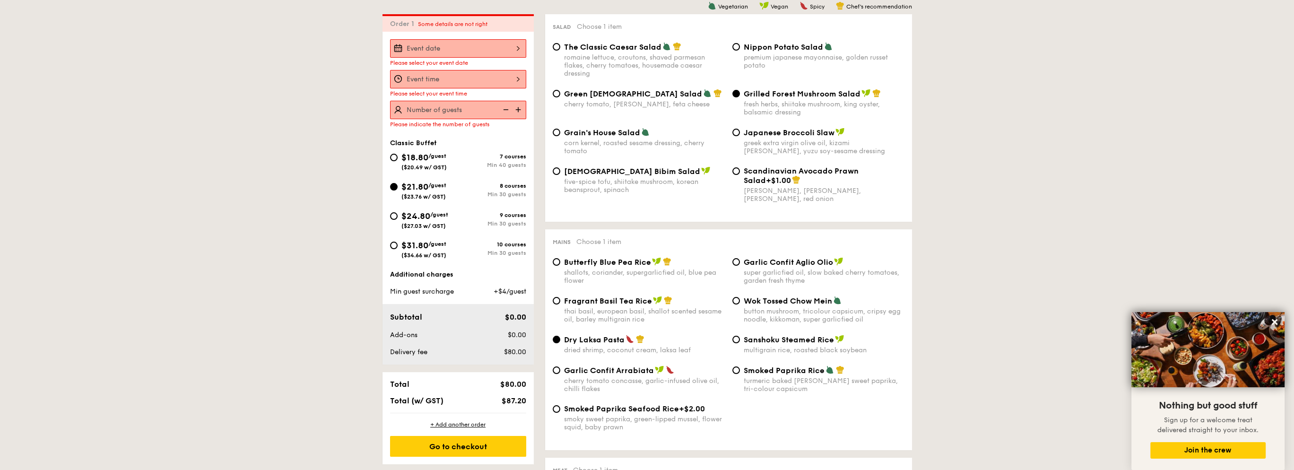
click at [458, 79] on div at bounding box center [647, 235] width 1294 height 470
click at [509, 25] on div "Order 1 Some details are not right" at bounding box center [457, 22] width 151 height 17
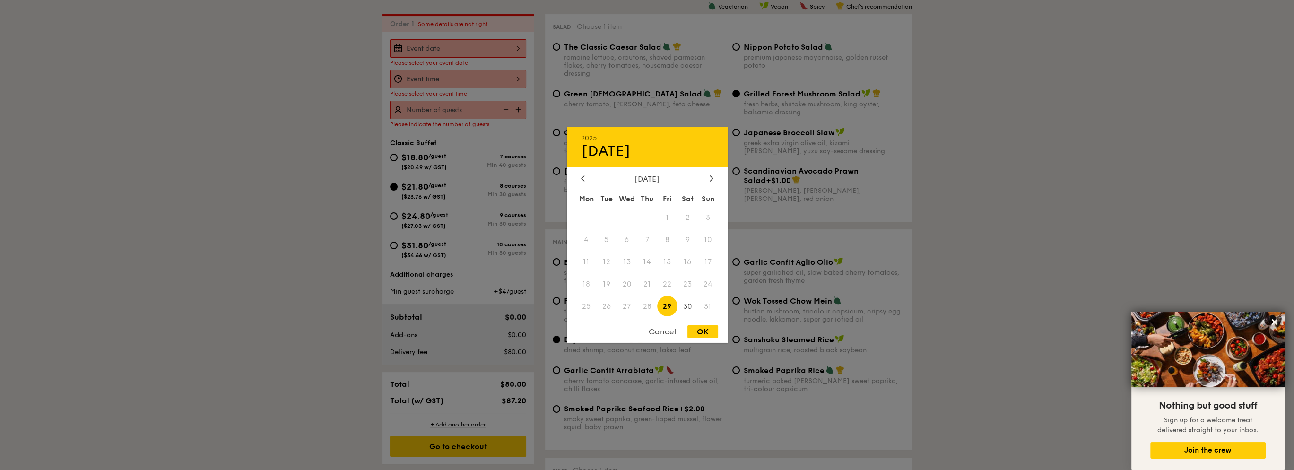
click at [518, 56] on div "2025 Aug [DATE] Tue Wed Thu Fri Sat Sun 1 2 3 4 5 6 7 8 9 10 11 12 13 14 15 16 …" at bounding box center [458, 48] width 136 height 18
click at [712, 175] on icon at bounding box center [712, 178] width 4 height 6
click at [688, 235] on span "13" at bounding box center [687, 240] width 20 height 20
click at [719, 340] on div "Cancel OK" at bounding box center [647, 333] width 161 height 17
click at [707, 332] on div "OK" at bounding box center [702, 331] width 31 height 13
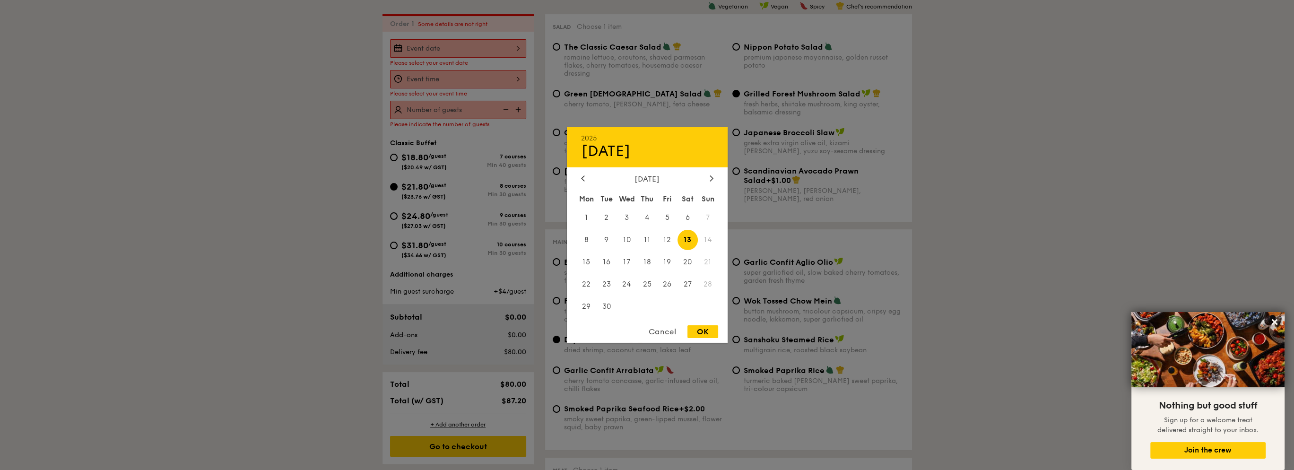
type input "[DATE]"
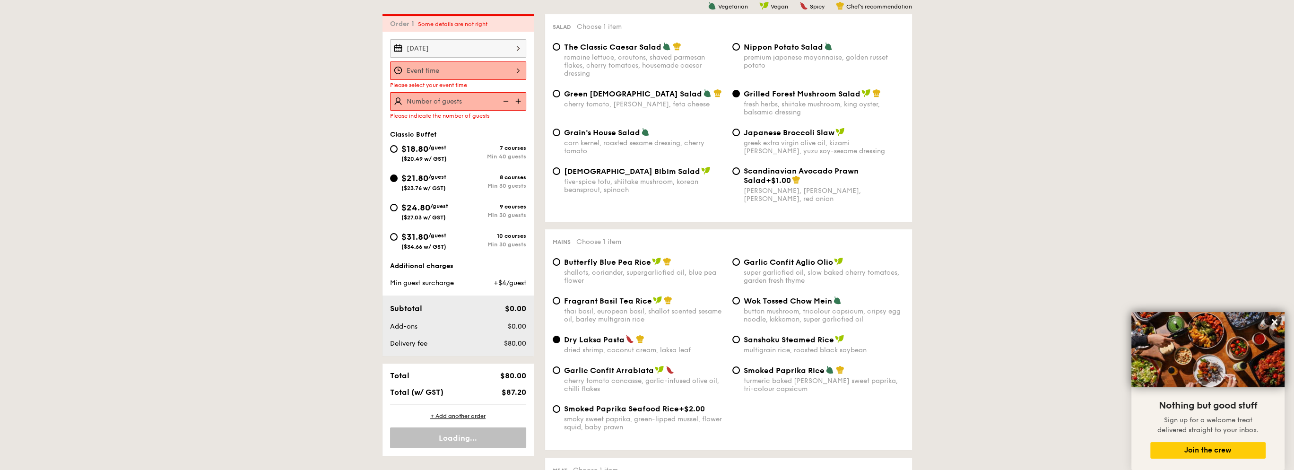
click at [486, 69] on div at bounding box center [458, 70] width 136 height 18
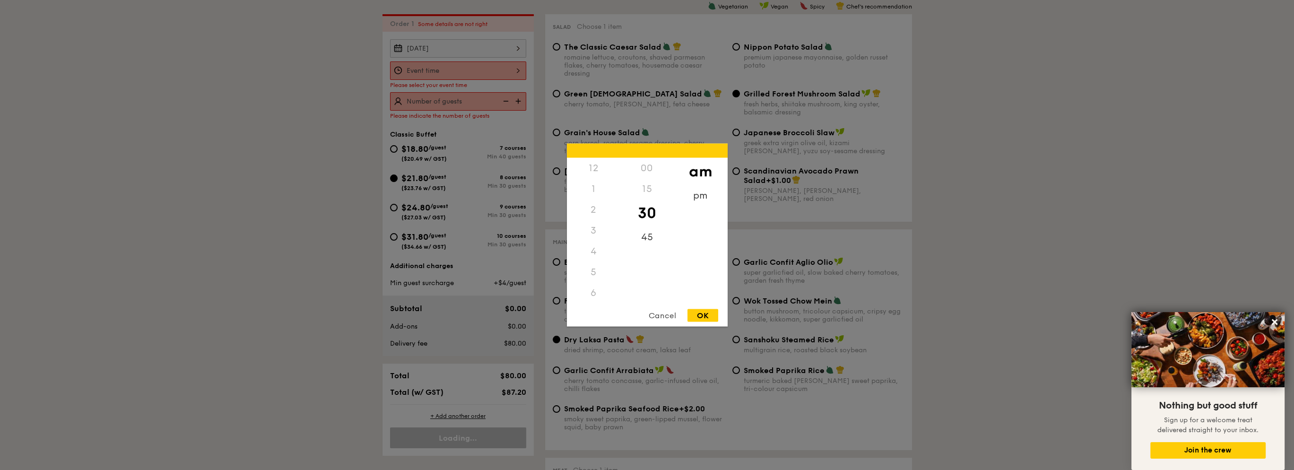
scroll to position [104, 0]
click at [598, 303] on div "12 1 2 3 4 5 6 7 8 9 10 11 00 15 30 45 am pm Cancel OK" at bounding box center [647, 235] width 161 height 183
click at [590, 300] on div "11" at bounding box center [593, 302] width 53 height 27
click at [645, 168] on div "00" at bounding box center [646, 171] width 53 height 27
click at [710, 315] on div "OK" at bounding box center [702, 315] width 31 height 13
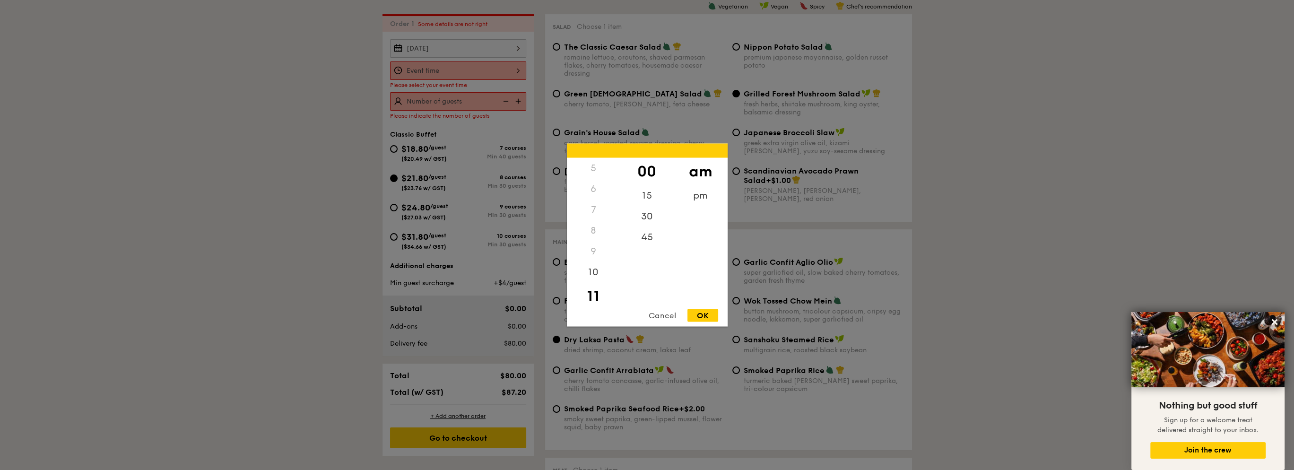
type input "11:00AM"
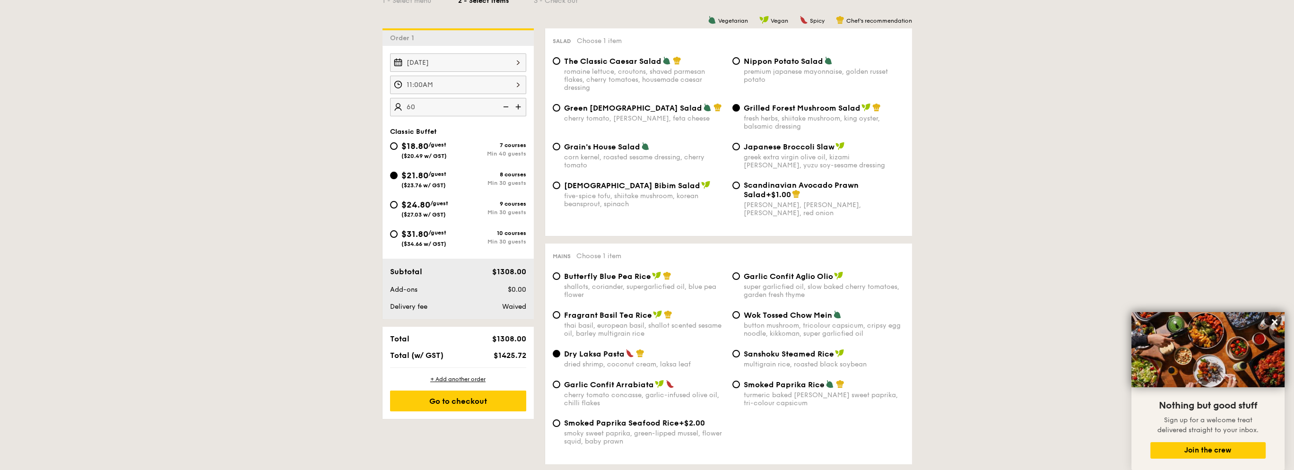
scroll to position [236, 0]
type input "60 guests"
click at [395, 158] on div "$18.80 /guest ($20.49 w/ GST)" at bounding box center [424, 151] width 68 height 20
click at [395, 152] on input "$18.80 /guest ($20.49 w/ GST) 7 courses Min 40 guests" at bounding box center [394, 148] width 8 height 8
radio input "true"
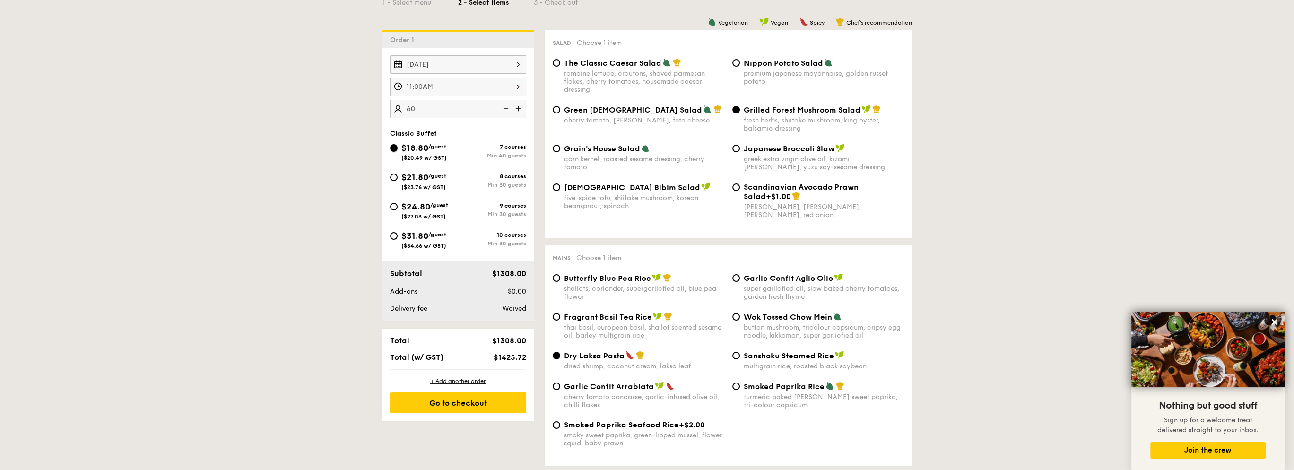
radio input "true"
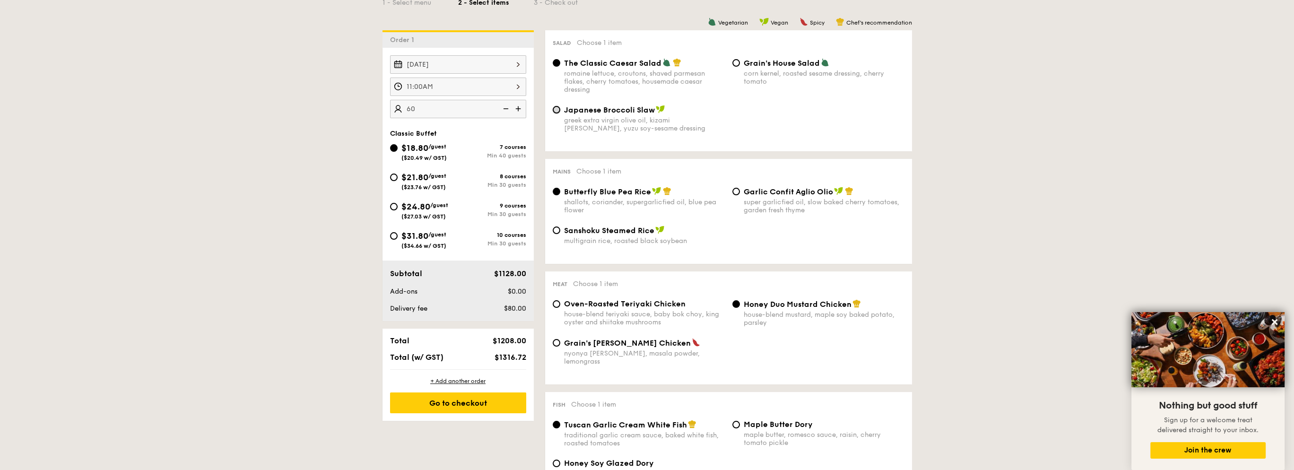
click at [558, 113] on input "Japanese Broccoli Slaw greek extra virgin olive oil, kizami [PERSON_NAME], yuzu…" at bounding box center [557, 110] width 8 height 8
radio input "true"
click at [735, 194] on input "Garlic Confit Aglio Olio super garlicfied oil, slow baked cherry tomatoes, gard…" at bounding box center [736, 192] width 8 height 8
radio input "true"
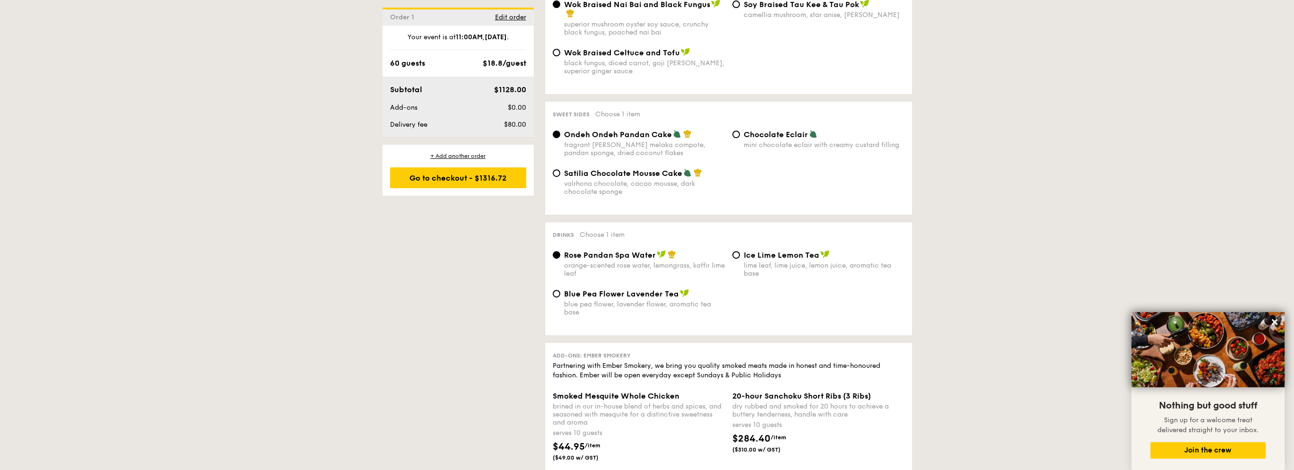
scroll to position [804, 0]
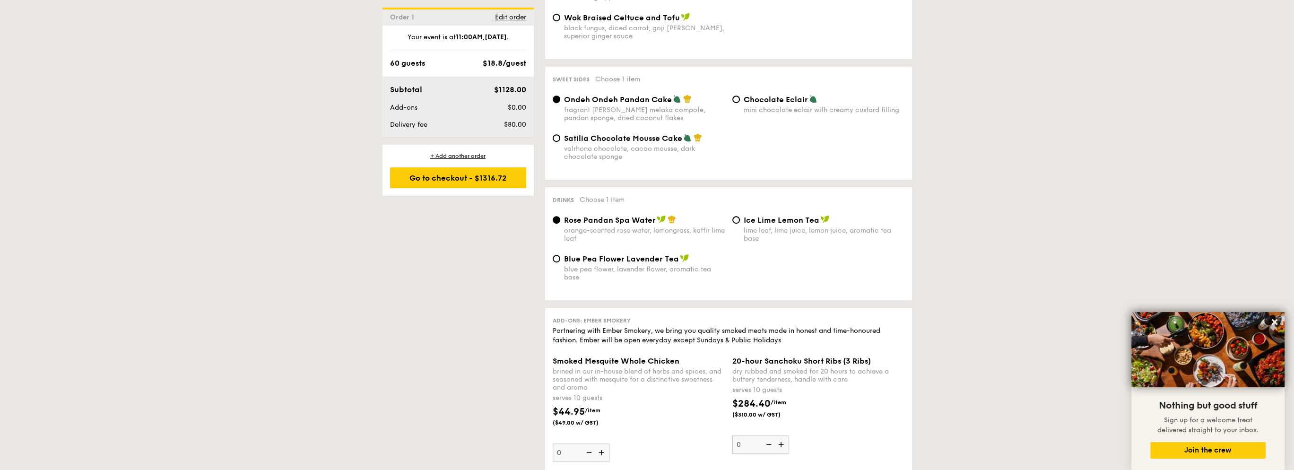
click at [742, 221] on div "Ice Lime Lemon Tea lime leaf, lime juice, lemon juice, aromatic tea base" at bounding box center [818, 228] width 180 height 27
click at [554, 266] on div "Blue Pea Flower Lavender Tea blue pea flower, lavender flower, aromatic tea base" at bounding box center [639, 267] width 180 height 27
click at [558, 260] on input "Blue Pea Flower Lavender Tea blue pea flower, lavender flower, aromatic tea base" at bounding box center [557, 259] width 8 height 8
radio input "true"
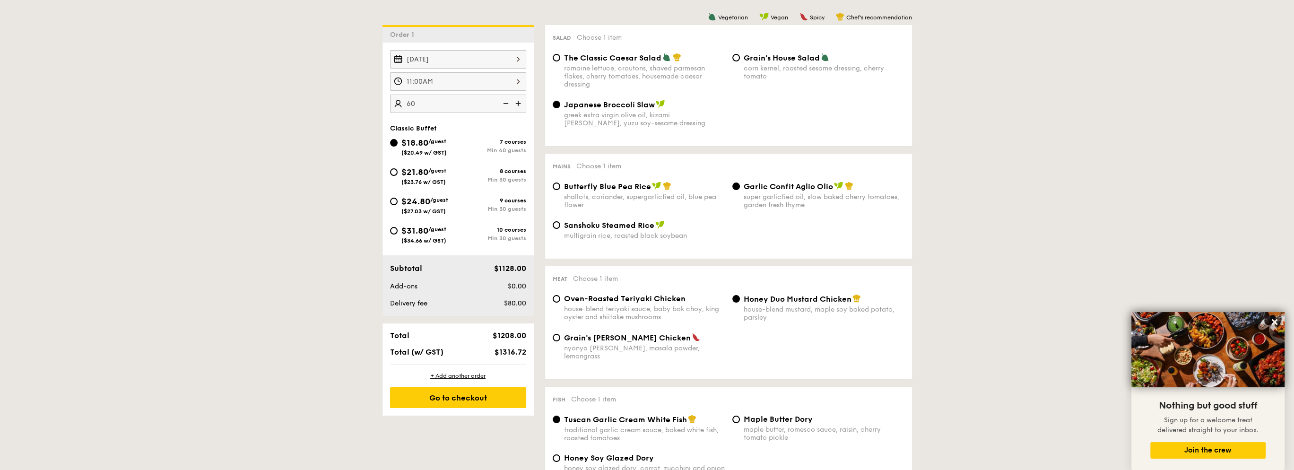
scroll to position [236, 0]
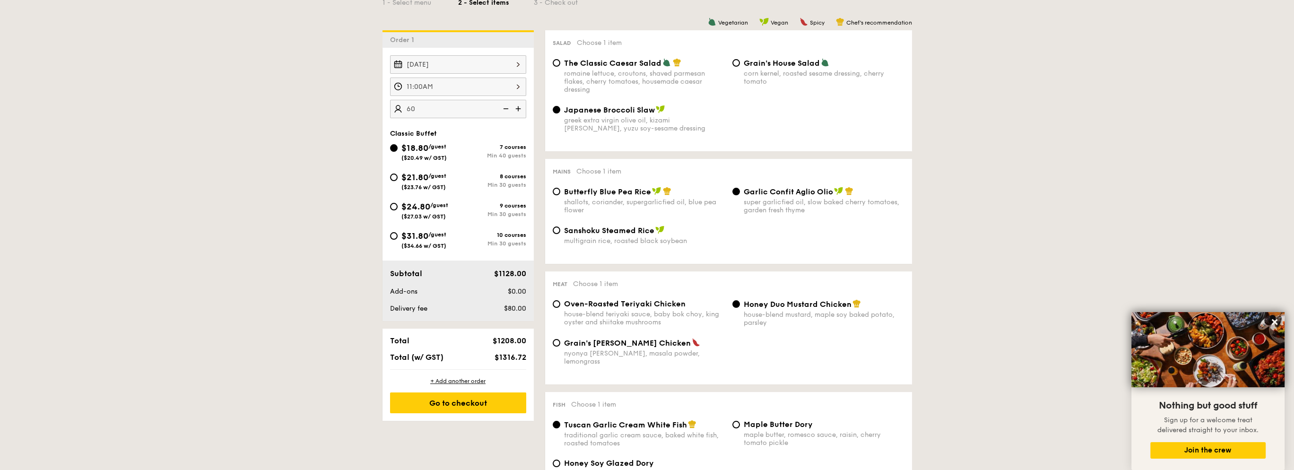
click at [382, 175] on div "Classic Buffet $18.80 /guest ($20.49 w/ GST) 7 courses Min 40 guests $21.80 /gu…" at bounding box center [457, 194] width 151 height 129
click at [391, 175] on input "$21.80 /guest ($23.76 w/ GST) 8 courses Min 30 guests" at bounding box center [394, 177] width 8 height 8
radio input "true"
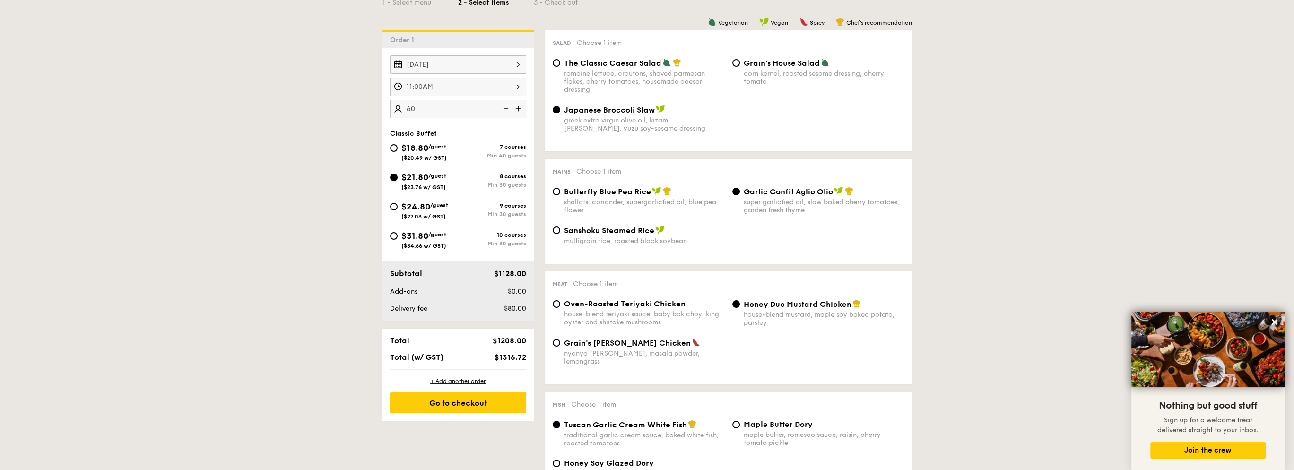
radio input "true"
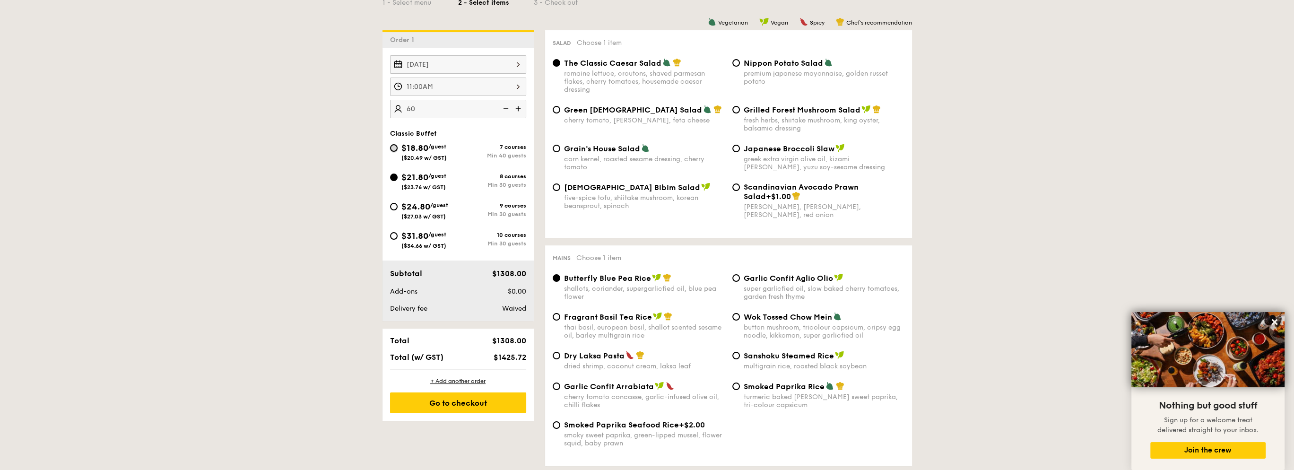
click at [392, 145] on input "$18.80 /guest ($20.49 w/ GST) 7 courses Min 40 guests" at bounding box center [394, 148] width 8 height 8
radio input "true"
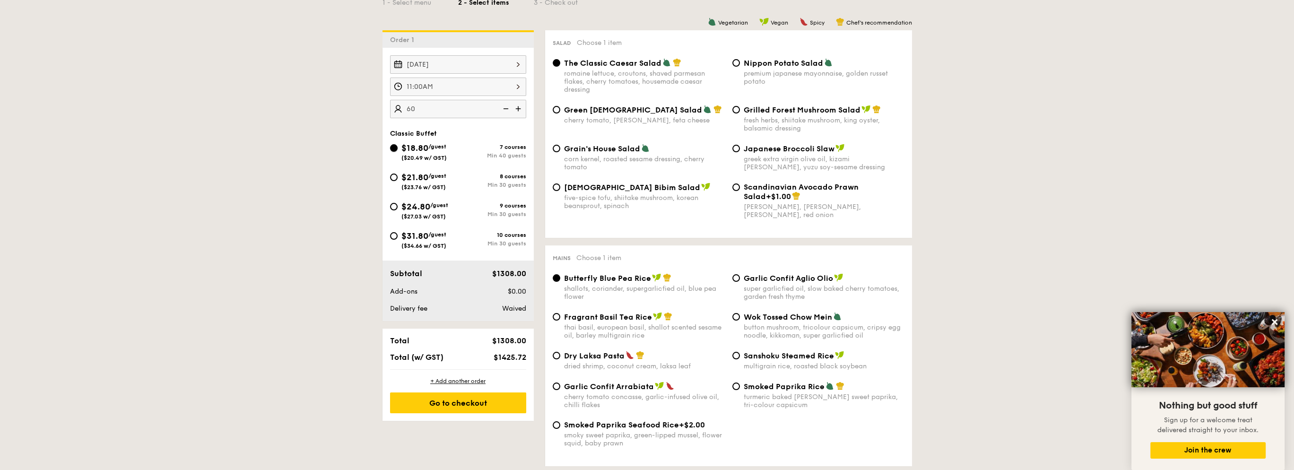
radio input "true"
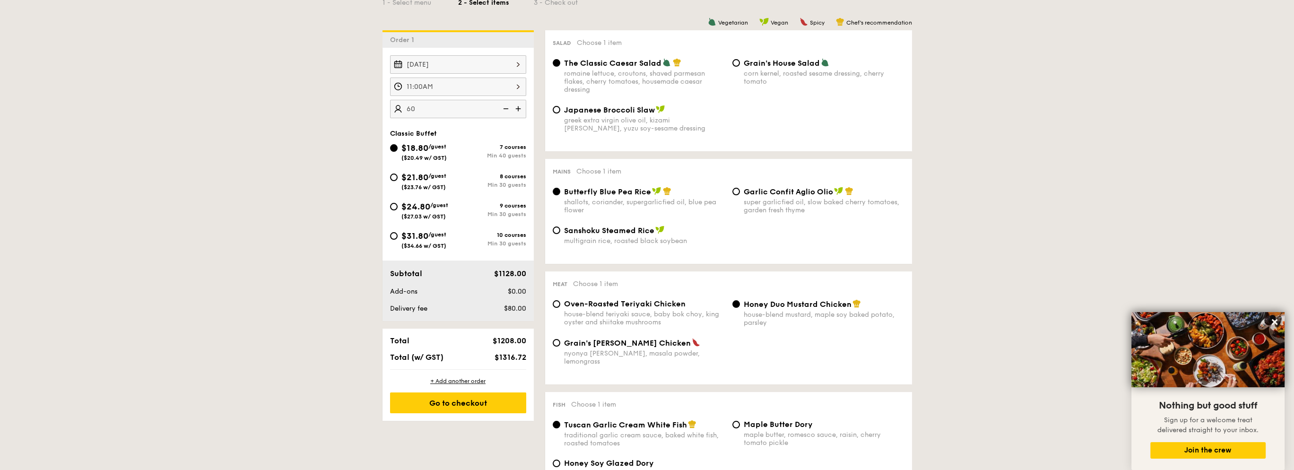
click at [389, 176] on div "$21.80 /guest ($23.76 w/ GST) 8 courses Min 30 guests" at bounding box center [458, 184] width 144 height 26
click at [395, 175] on input "$21.80 /guest ($23.76 w/ GST) 8 courses Min 30 guests" at bounding box center [394, 177] width 8 height 8
radio input "true"
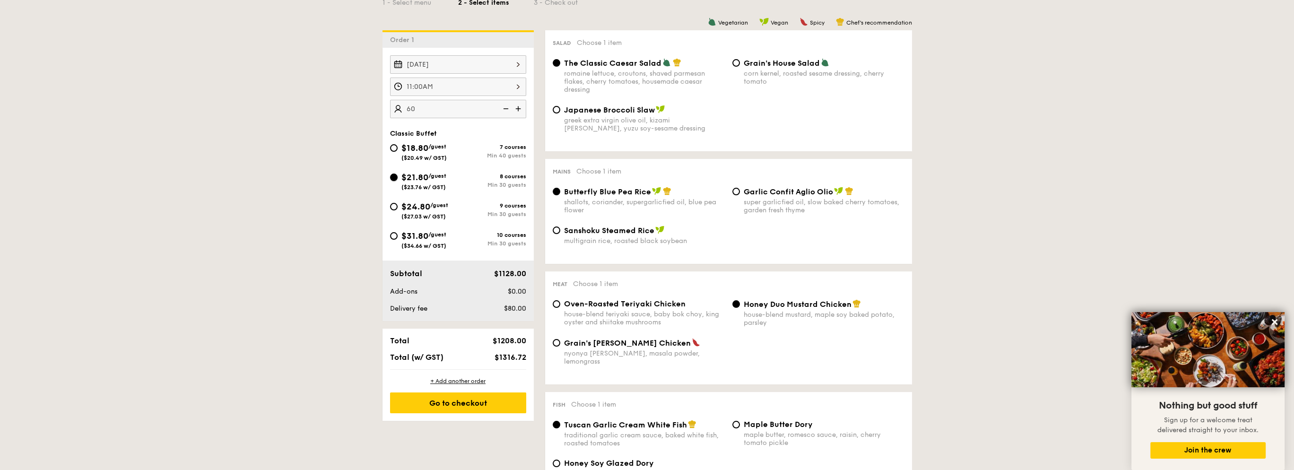
radio input "true"
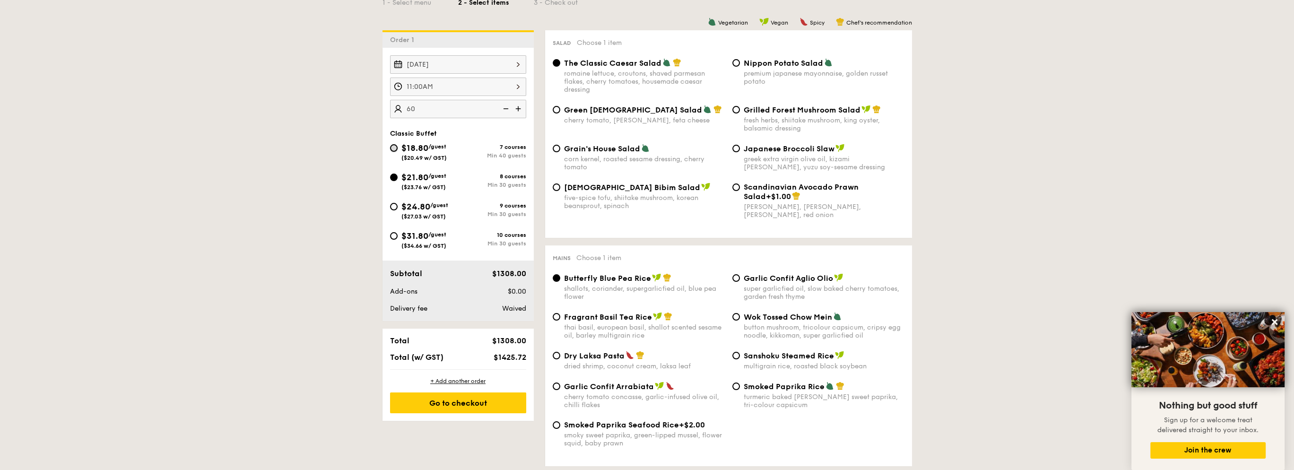
click at [391, 145] on input "$18.80 /guest ($20.49 w/ GST) 7 courses Min 40 guests" at bounding box center [394, 148] width 8 height 8
radio input "true"
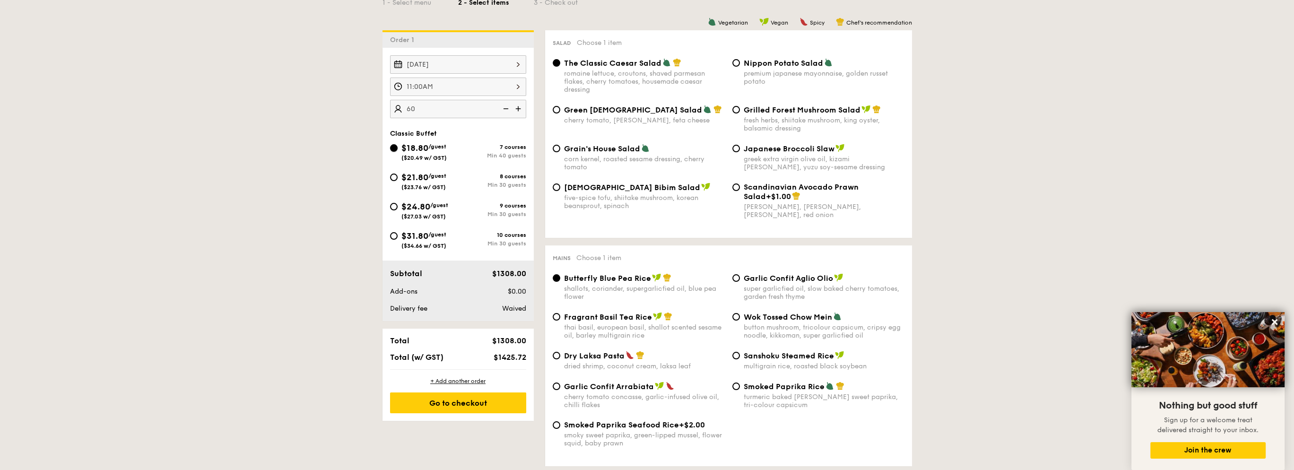
radio input "true"
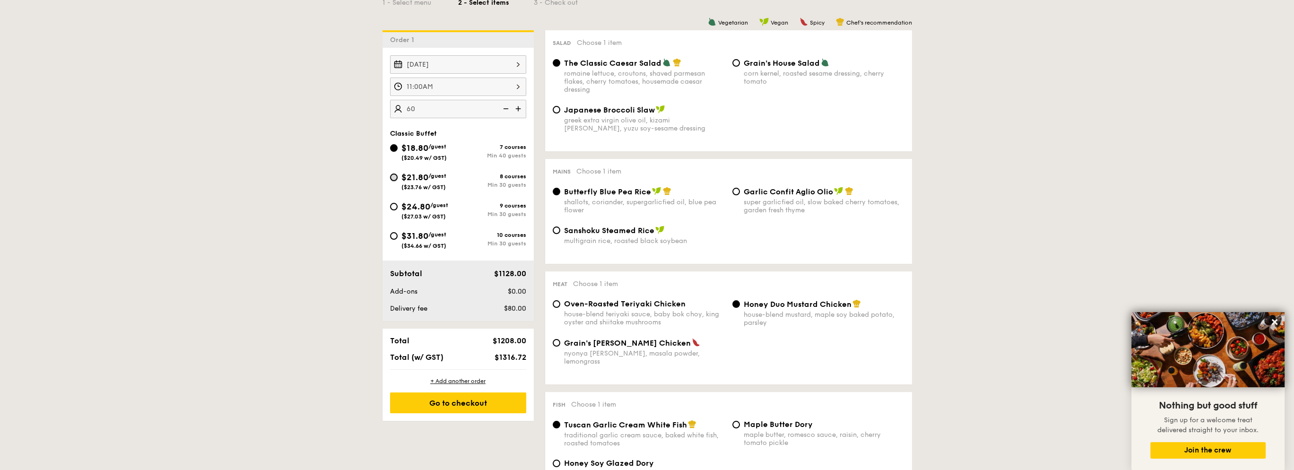
click at [393, 175] on input "$21.80 /guest ($23.76 w/ GST) 8 courses Min 30 guests" at bounding box center [394, 177] width 8 height 8
radio input "true"
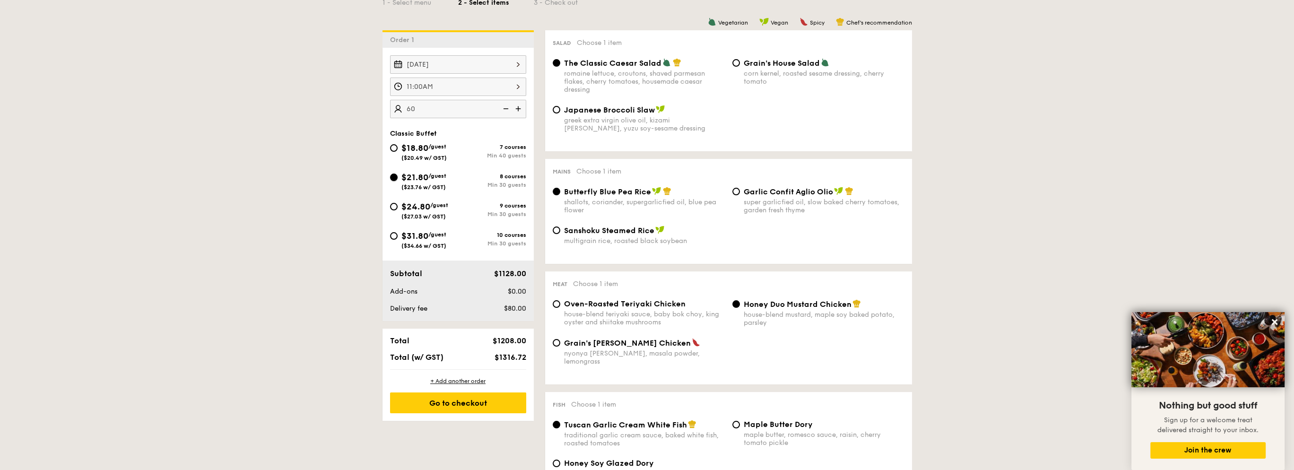
radio input "true"
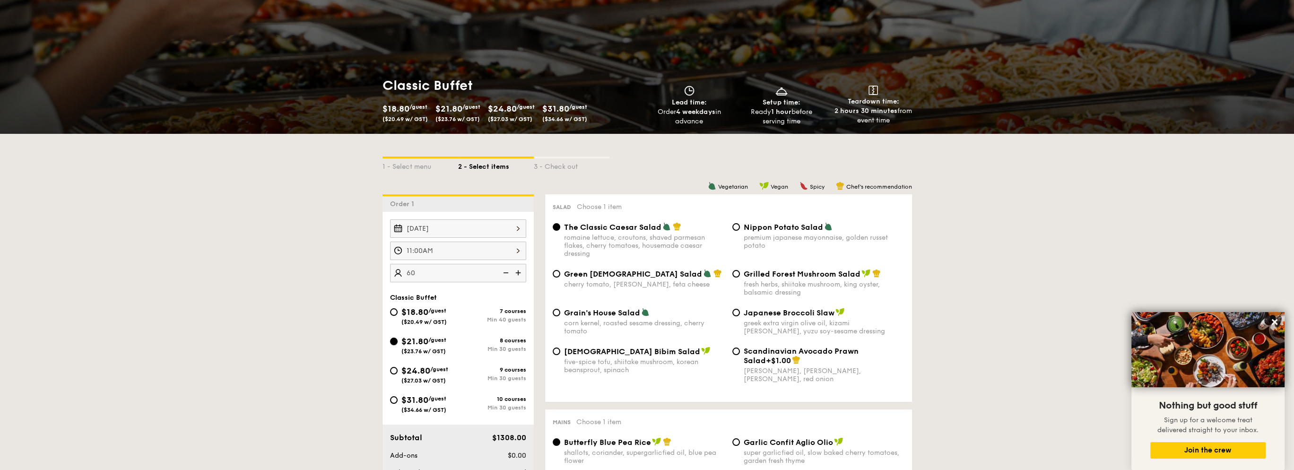
scroll to position [0, 0]
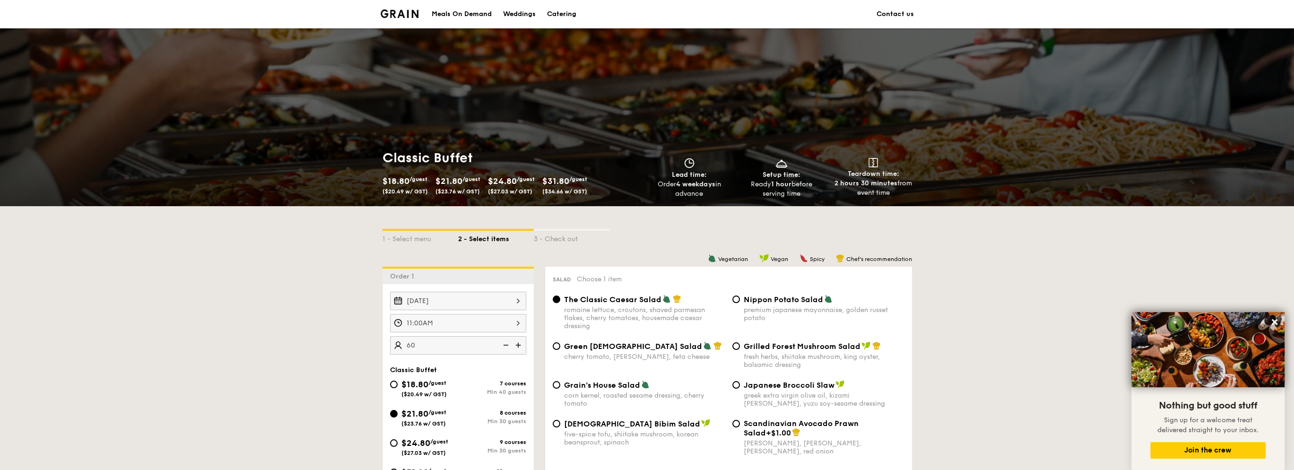
scroll to position [236, 0]
